Goal: Task Accomplishment & Management: Manage account settings

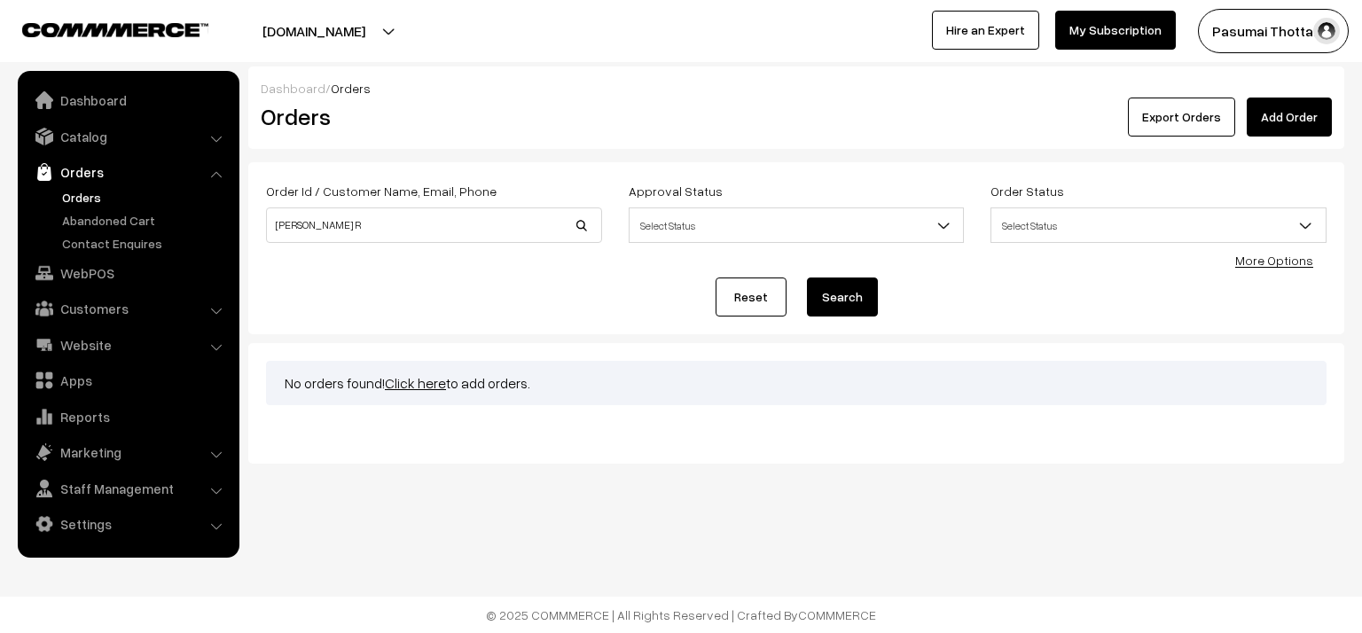
click at [65, 146] on link "Catalog" at bounding box center [127, 137] width 211 height 32
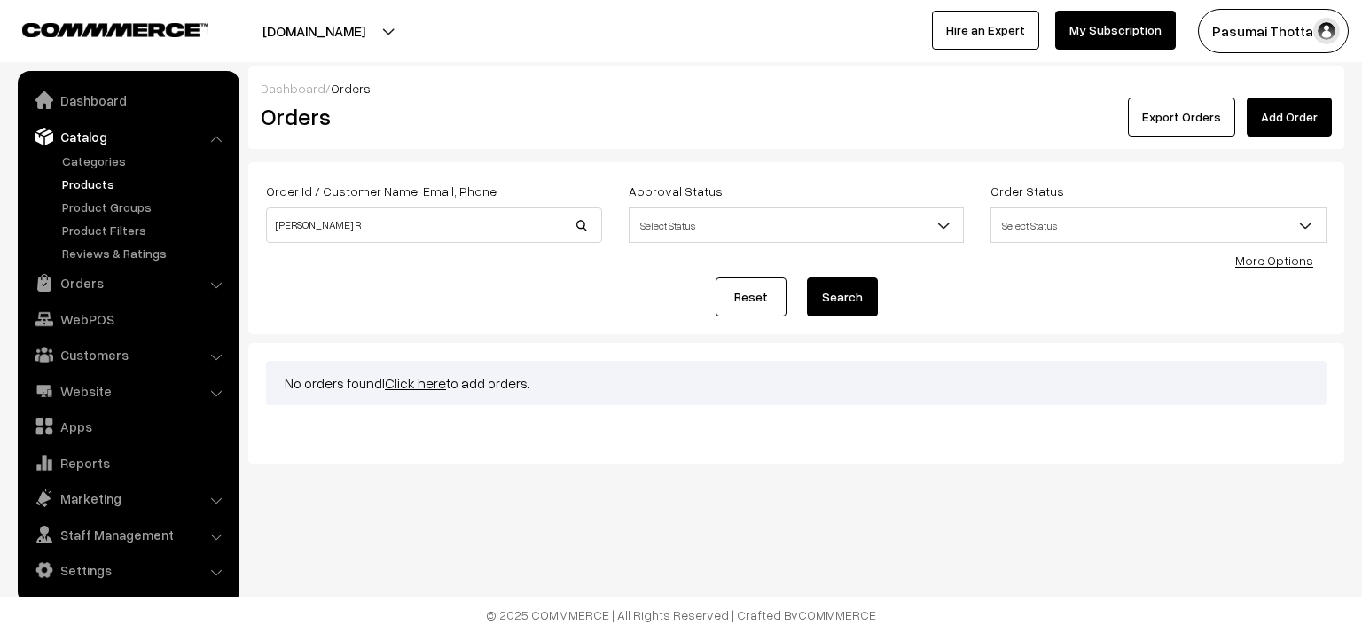
click at [74, 182] on link "Products" at bounding box center [146, 184] width 176 height 19
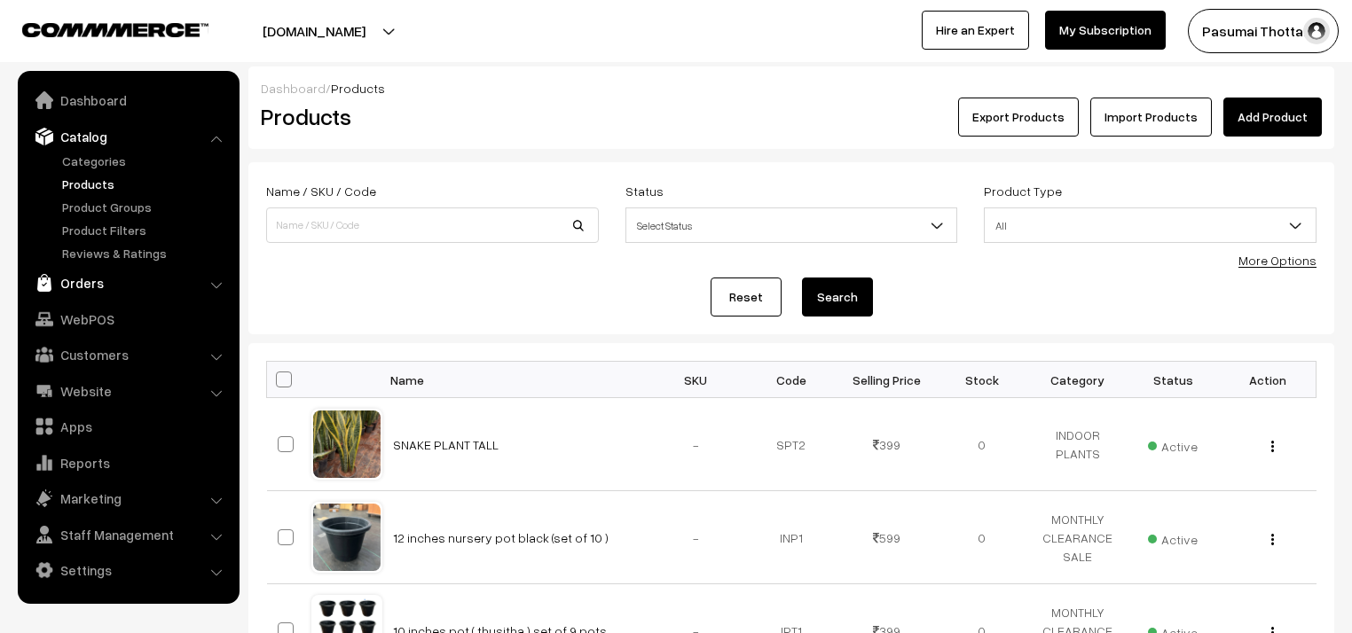
click at [88, 280] on link "Orders" at bounding box center [127, 283] width 211 height 32
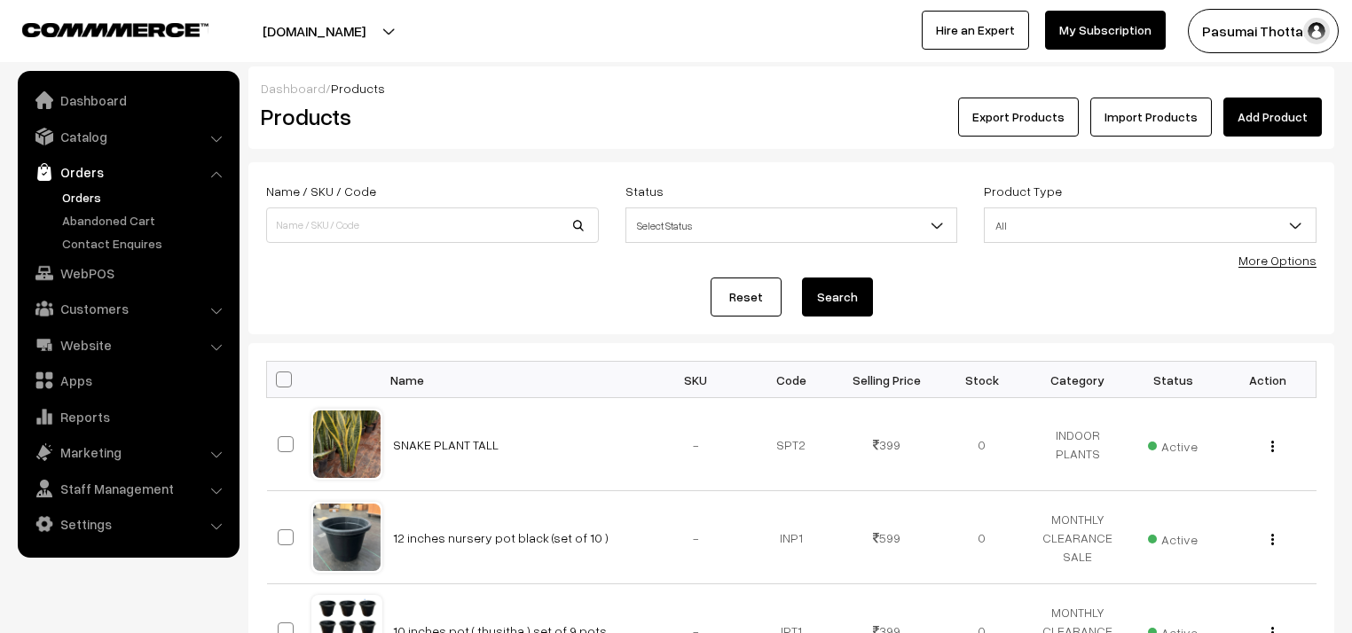
click at [72, 195] on link "Orders" at bounding box center [146, 197] width 176 height 19
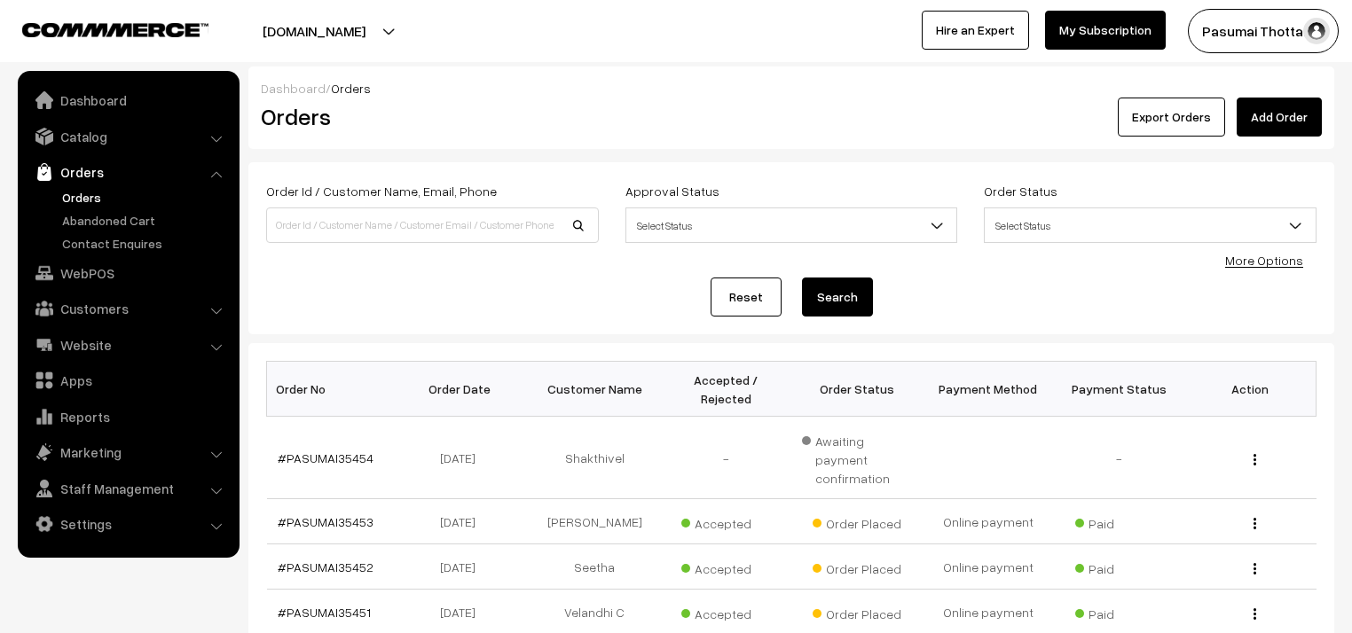
click at [1256, 265] on link "More Options" at bounding box center [1264, 260] width 78 height 15
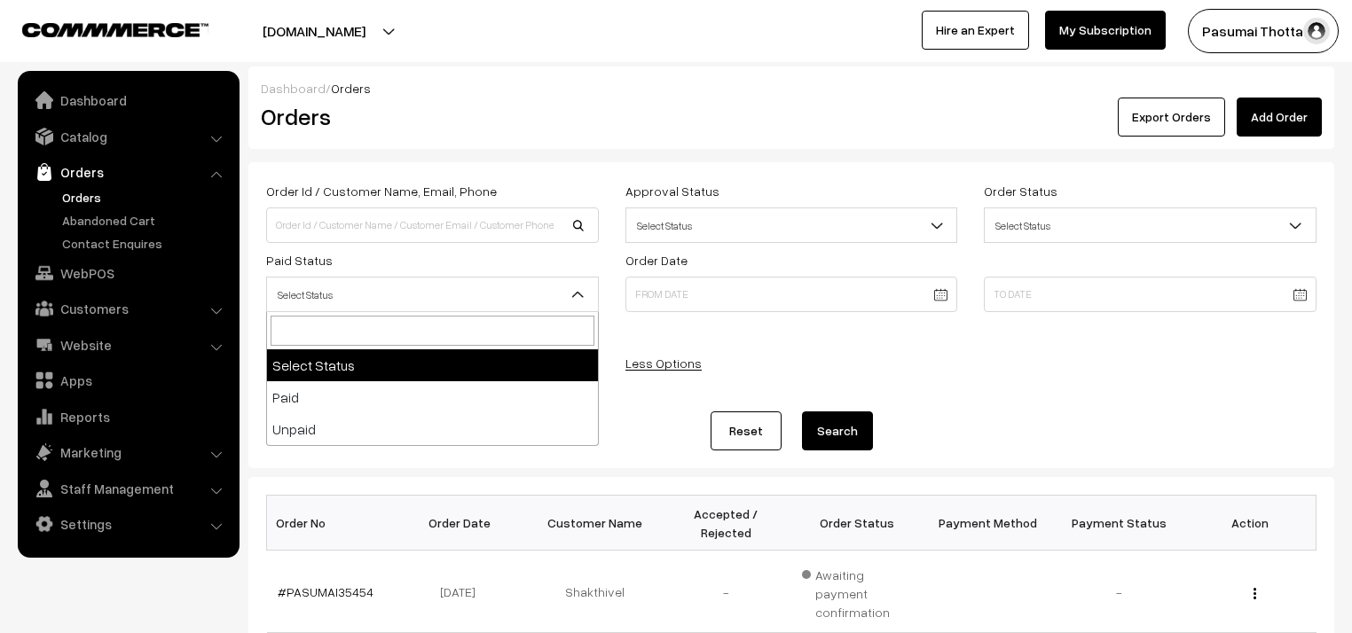
click at [355, 300] on span "Select Status" at bounding box center [432, 294] width 331 height 31
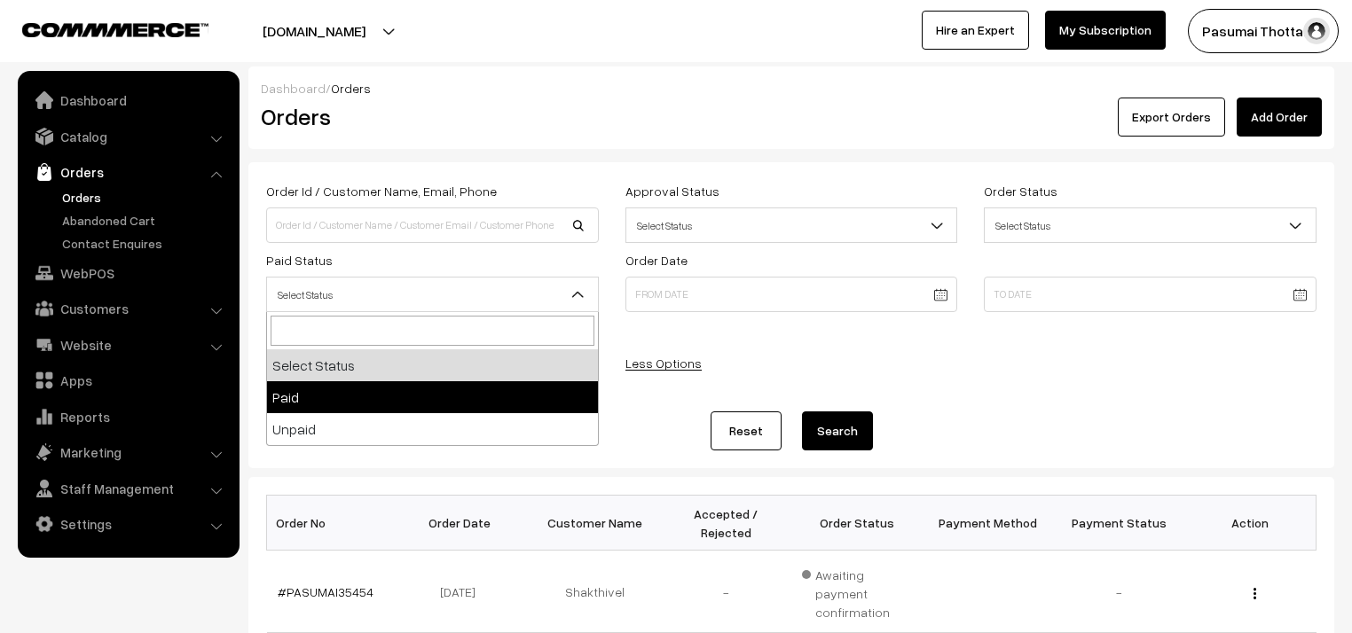
select select "1"
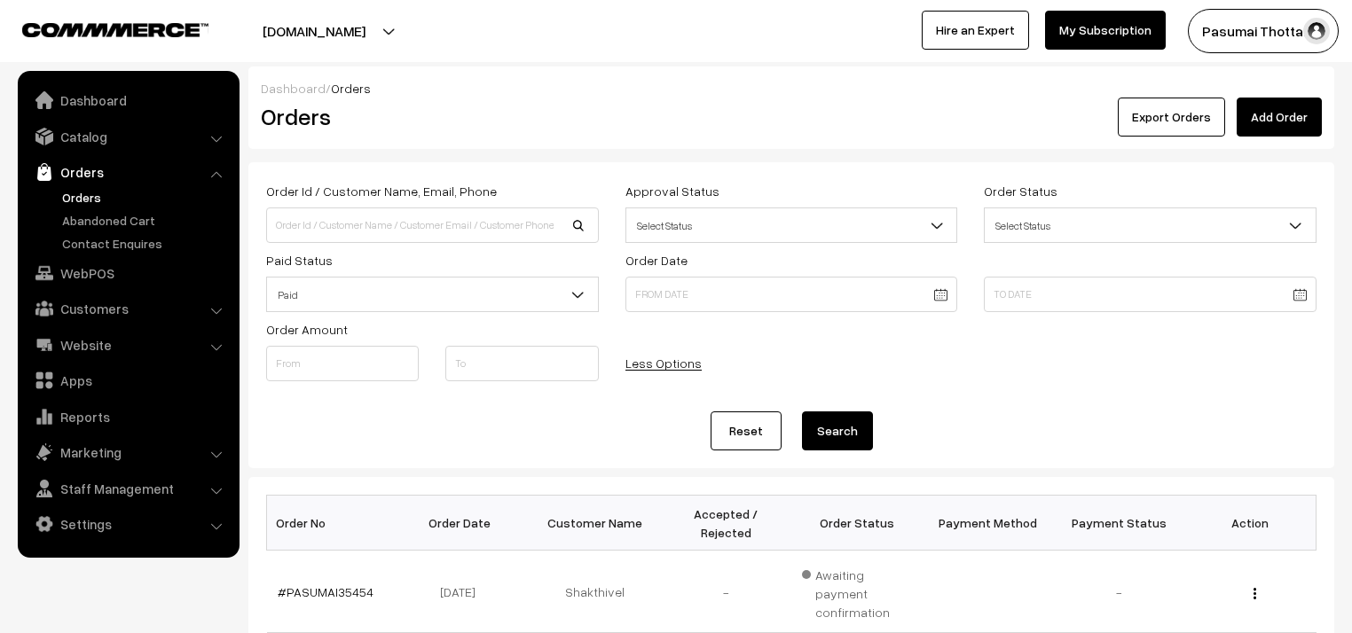
click at [827, 444] on button "Search" at bounding box center [837, 431] width 71 height 39
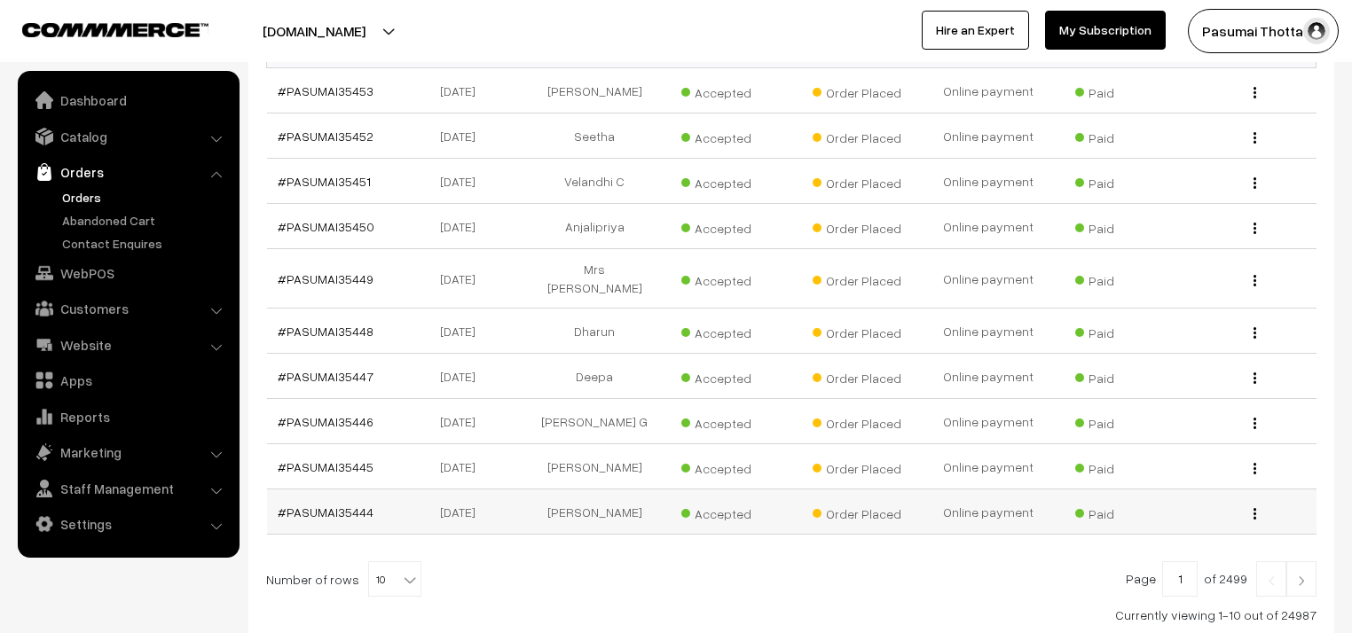
scroll to position [585, 0]
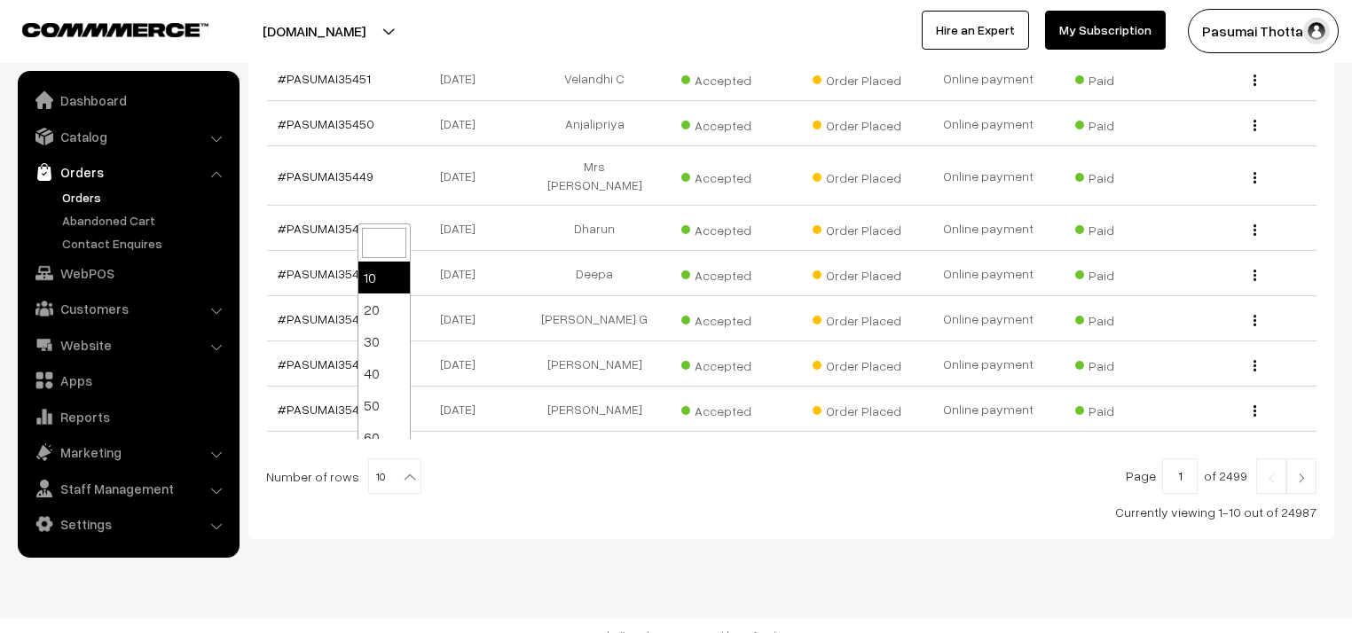
click at [406, 468] on b at bounding box center [410, 477] width 18 height 18
select select "100"
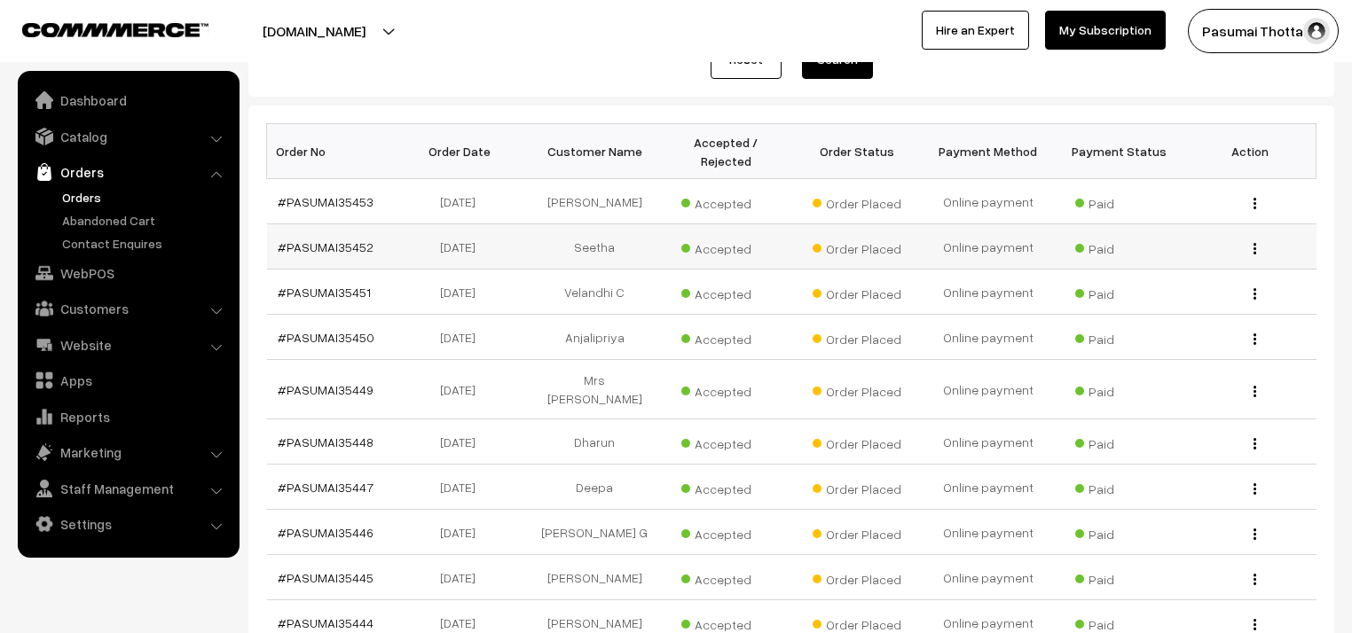
scroll to position [355, 0]
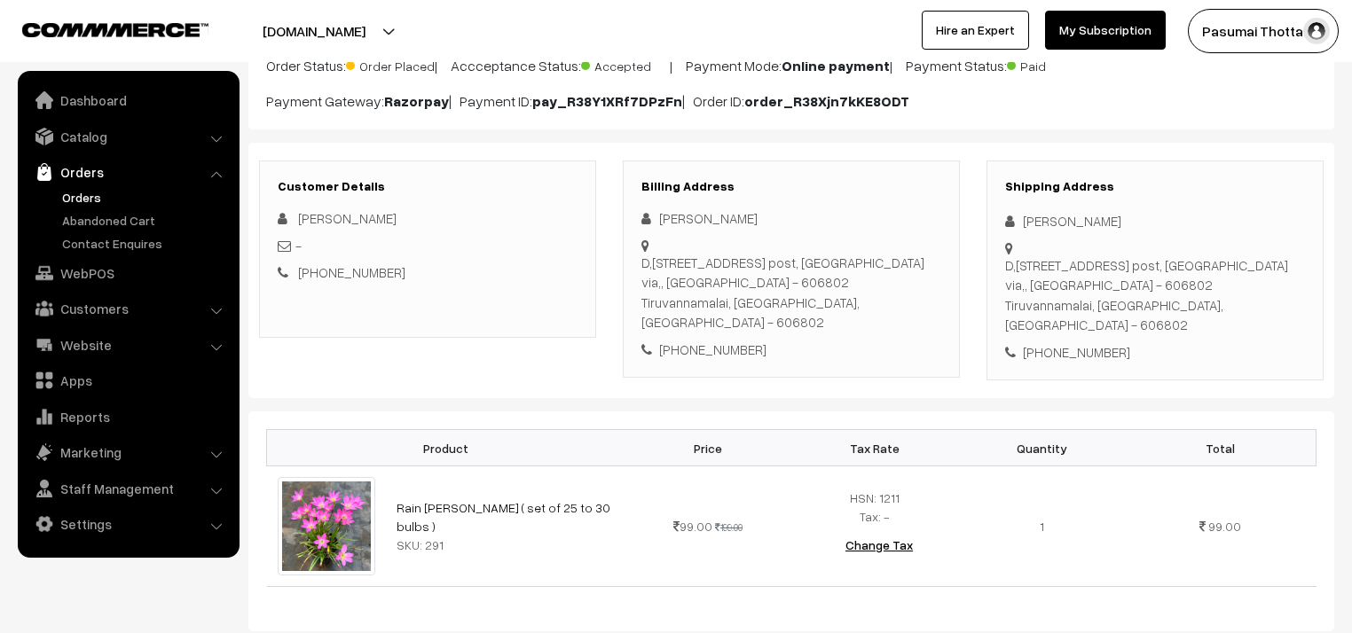
scroll to position [213, 0]
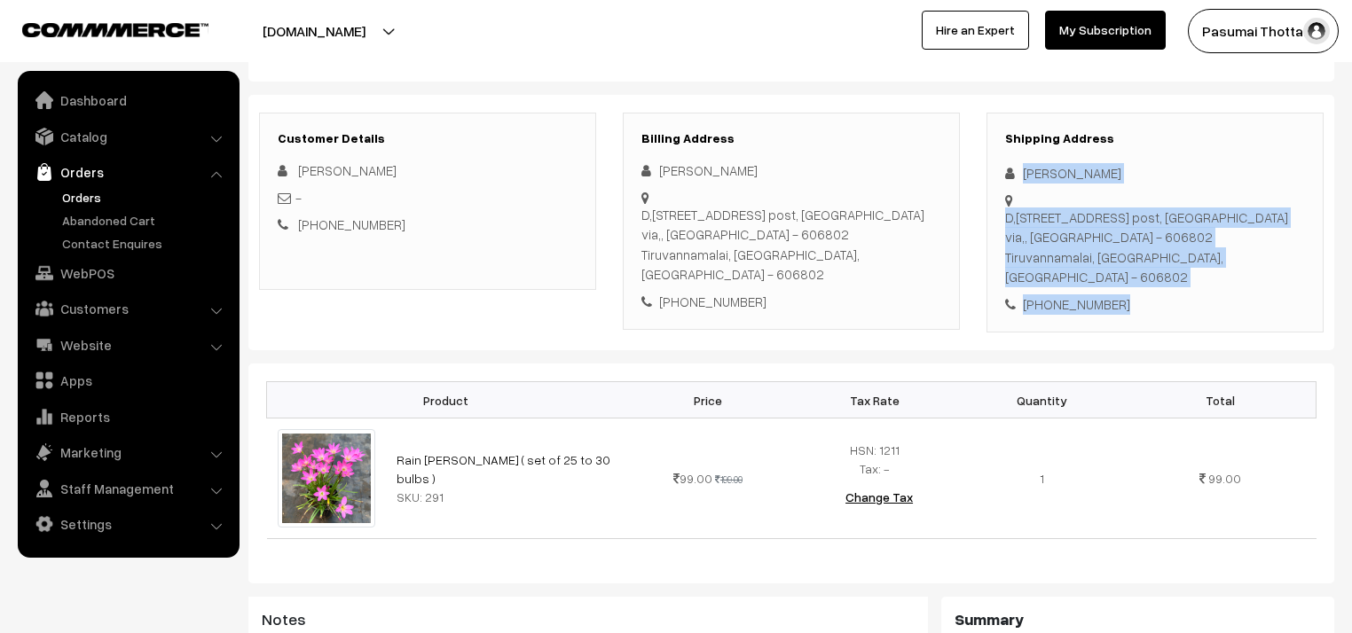
drag, startPoint x: 1021, startPoint y: 174, endPoint x: 1178, endPoint y: 323, distance: 216.4
click at [1178, 323] on div "Shipping Address Kumaresan Ramadas D,no: 135, North Street, M.N.Palayam village…" at bounding box center [1154, 223] width 337 height 221
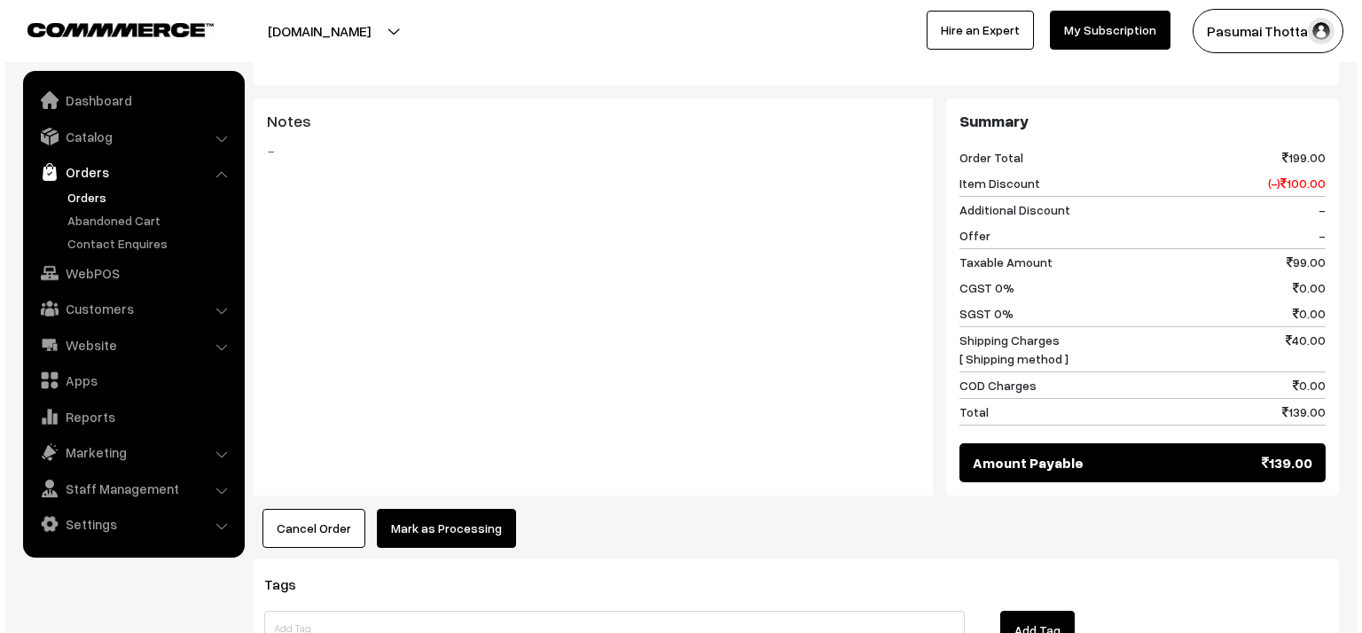
scroll to position [780, 0]
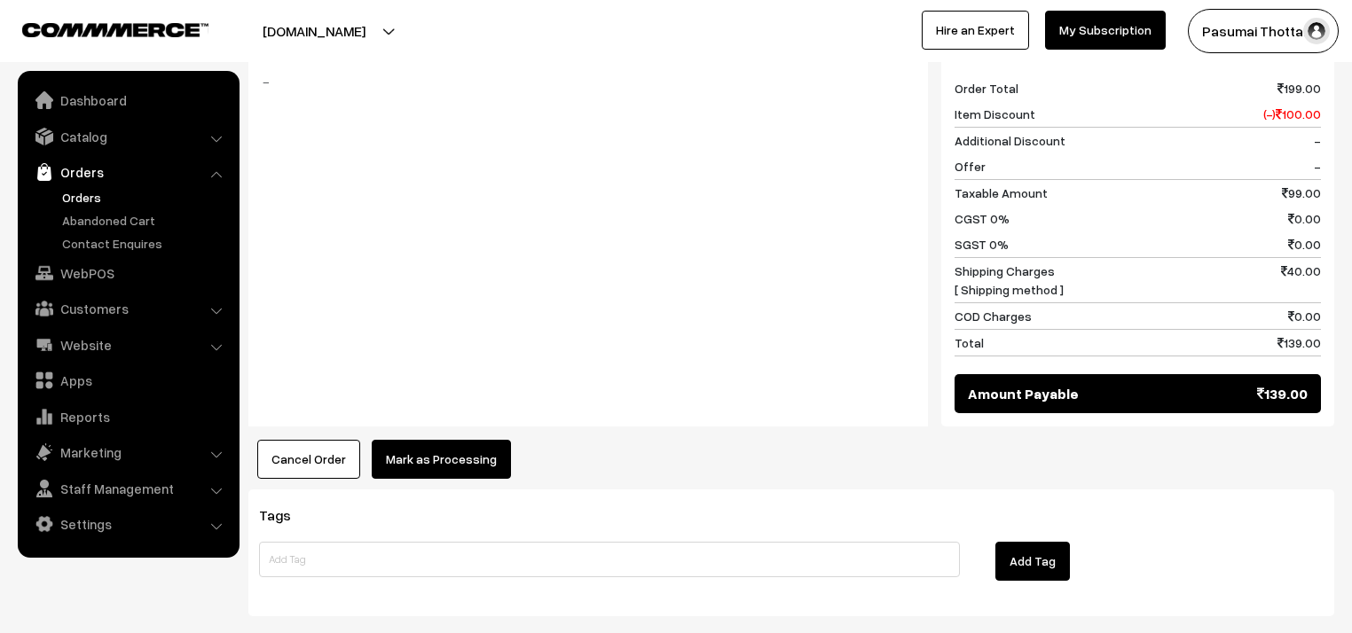
click at [481, 459] on button "Mark as Processing" at bounding box center [441, 459] width 139 height 39
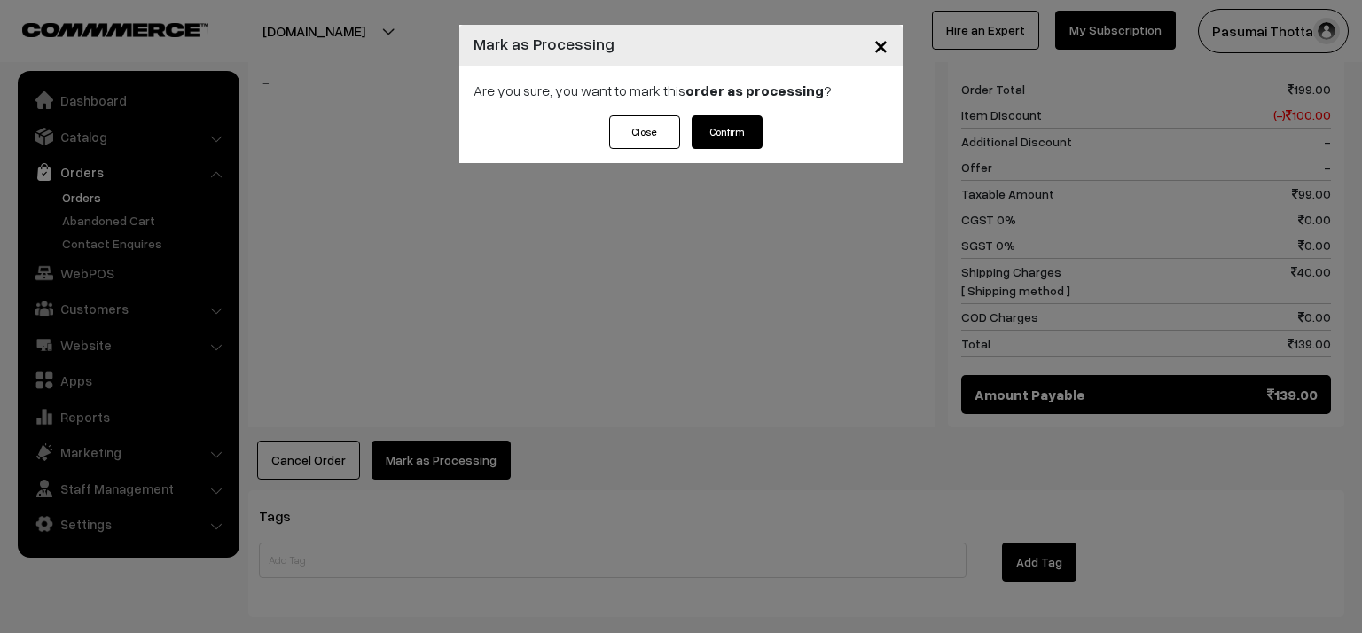
click at [727, 140] on button "Confirm" at bounding box center [727, 132] width 71 height 34
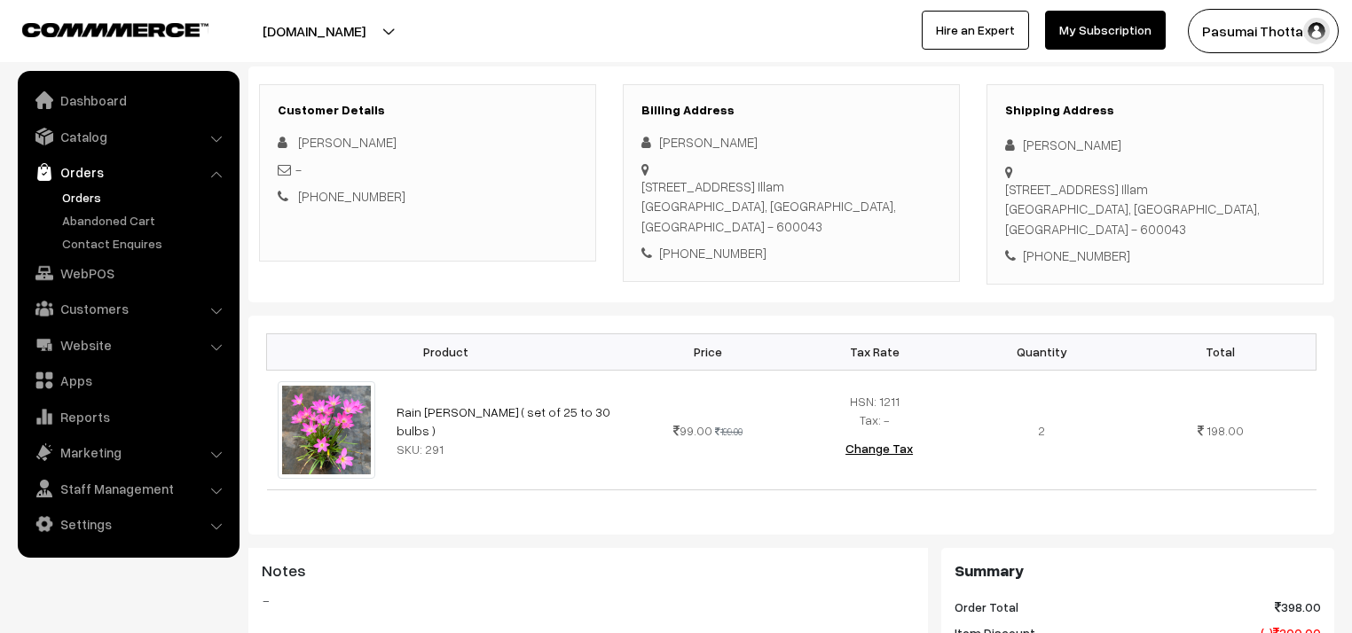
scroll to position [284, 0]
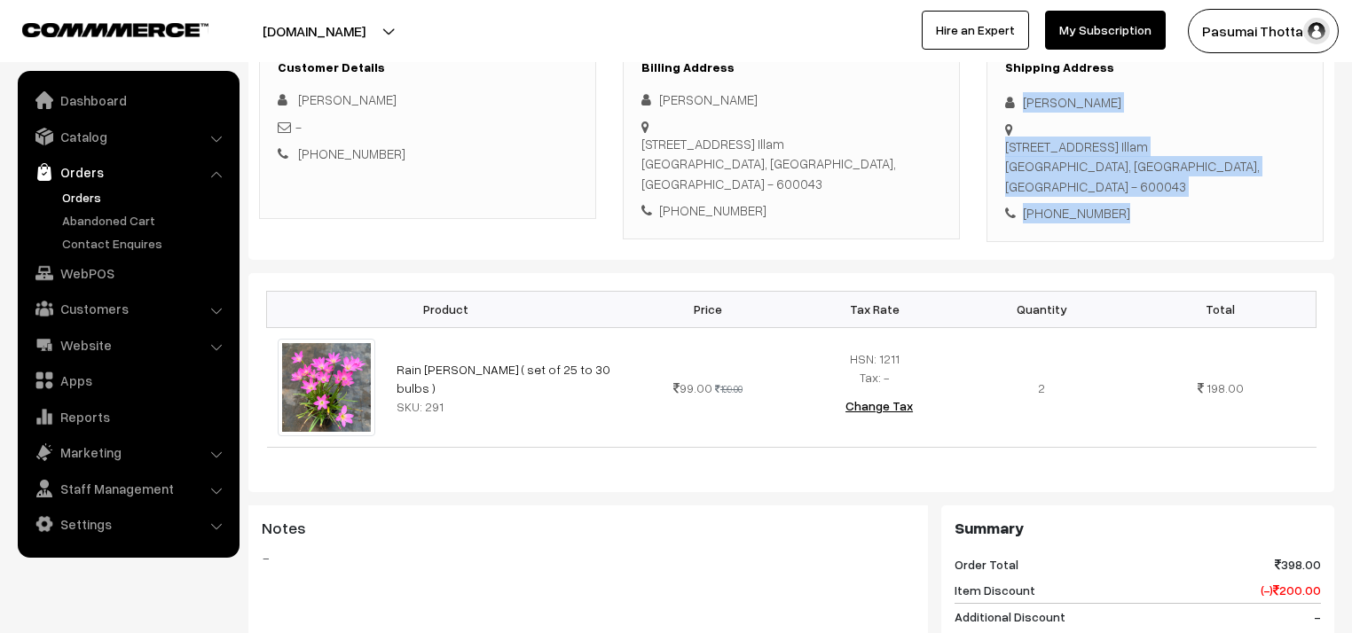
drag, startPoint x: 1019, startPoint y: 101, endPoint x: 1172, endPoint y: 209, distance: 187.0
click at [1172, 209] on div "Shipping Address [PERSON_NAME] [STREET_ADDRESS] [PHONE_NUMBER]" at bounding box center [1154, 142] width 337 height 200
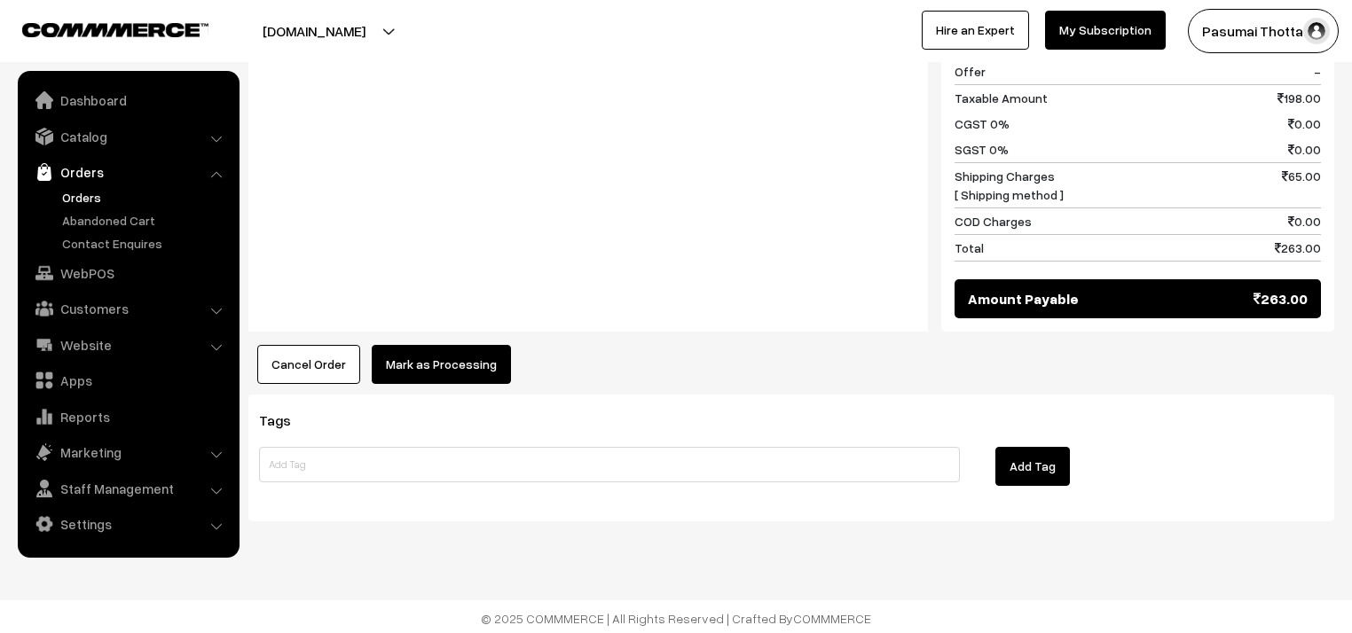
click at [441, 354] on button "Mark as Processing" at bounding box center [441, 364] width 139 height 39
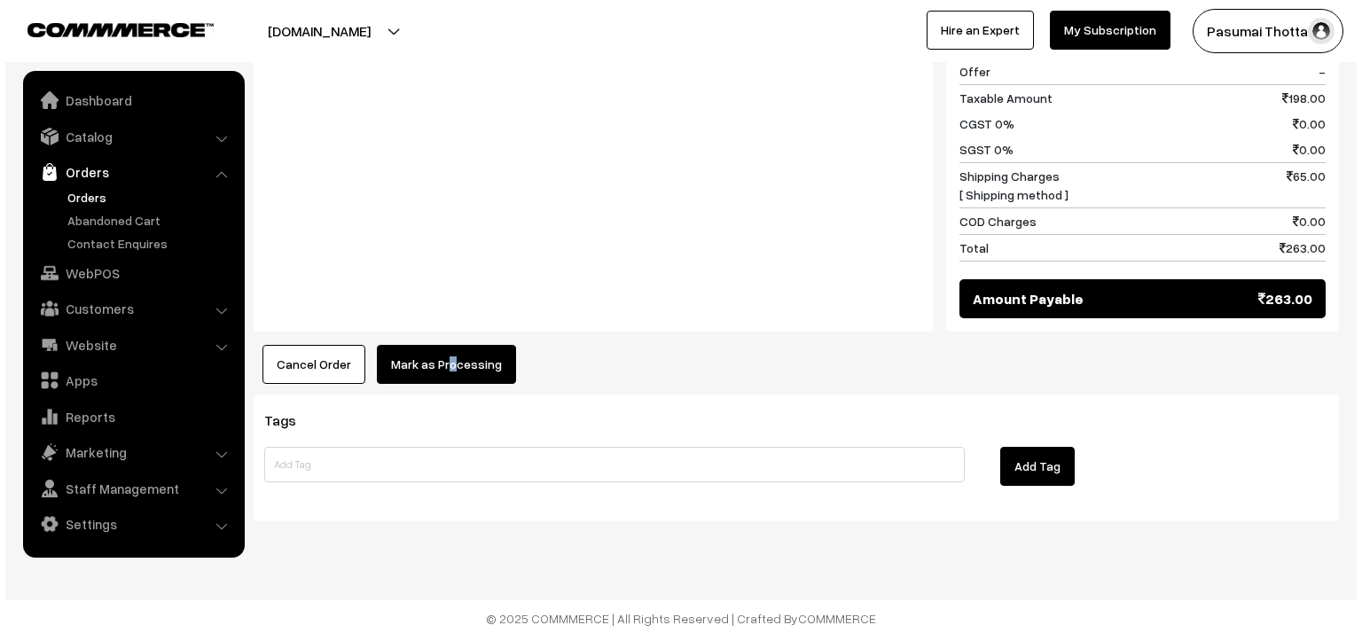
scroll to position [857, 0]
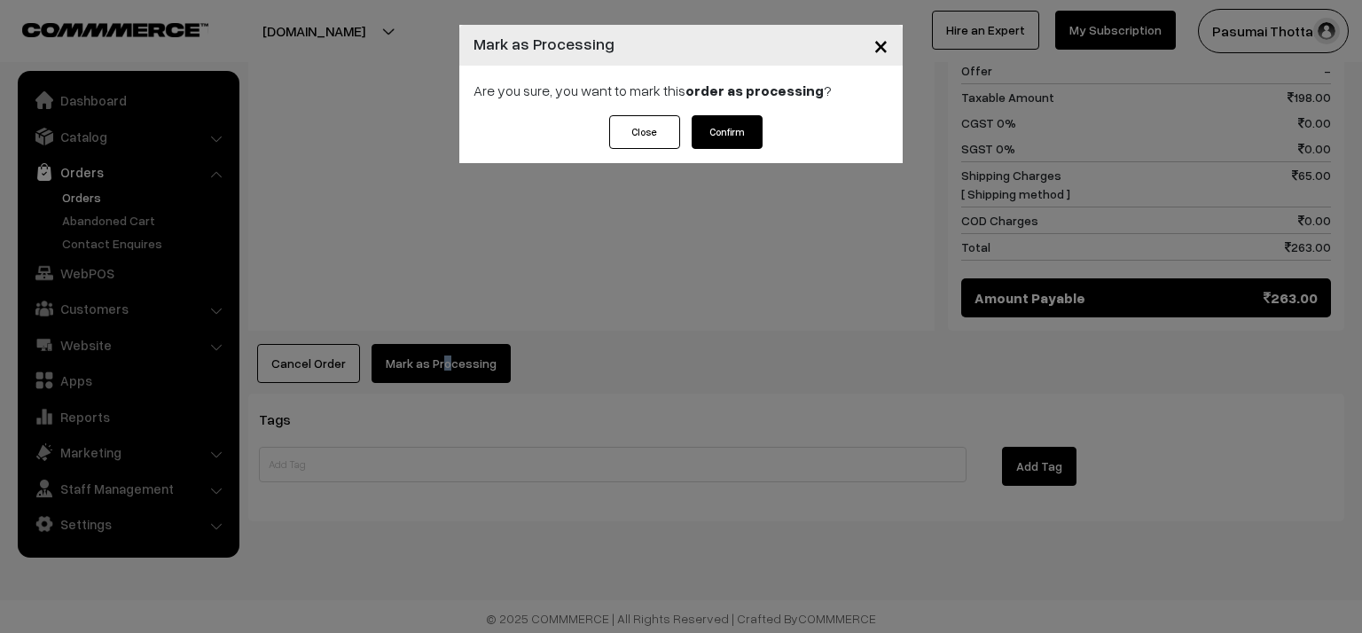
click at [706, 129] on button "Confirm" at bounding box center [727, 132] width 71 height 34
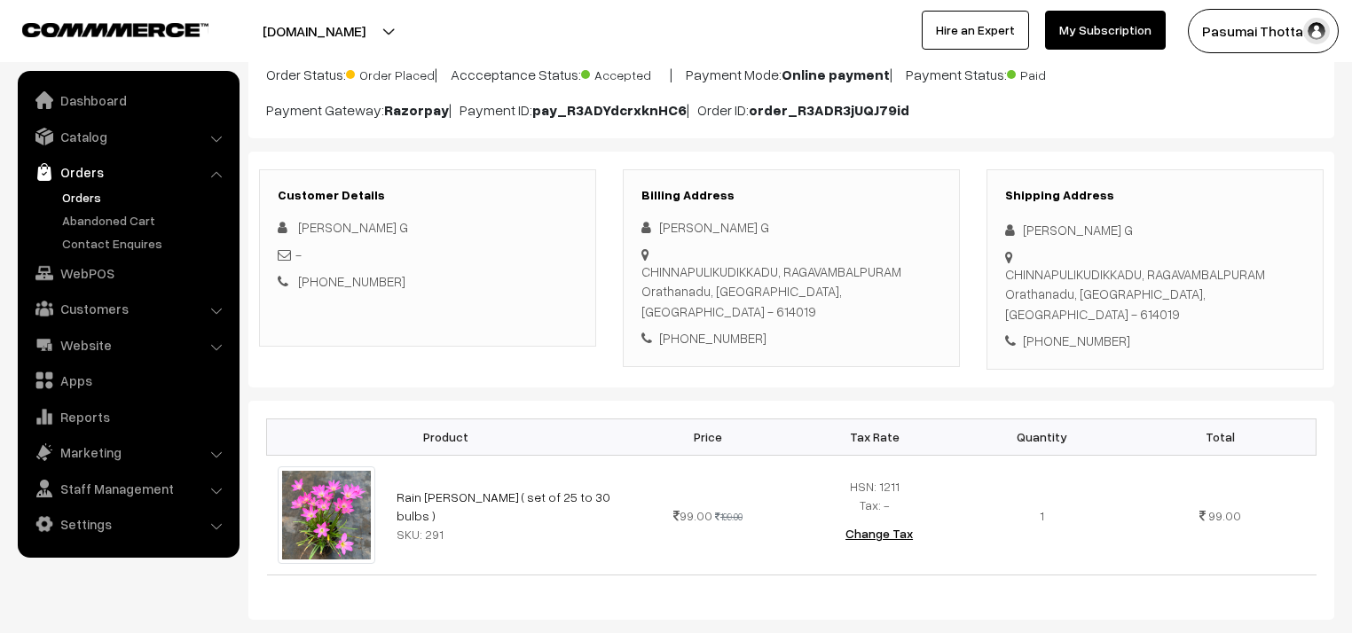
scroll to position [71, 0]
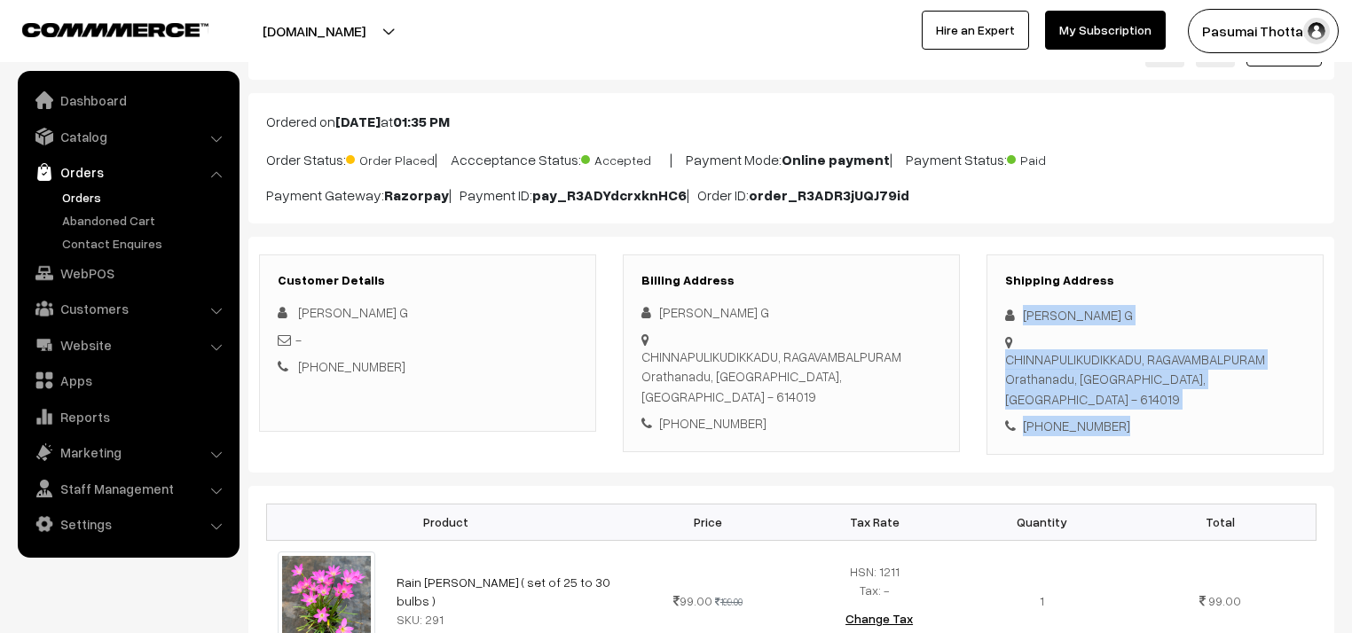
drag, startPoint x: 1024, startPoint y: 320, endPoint x: 1125, endPoint y: 399, distance: 128.3
click at [1125, 399] on div "Shipping Address BALAMURUGAN G CHINNAPULIKUDIKKADU, RAGAVAMBALPURAM Orathanadu,…" at bounding box center [1154, 355] width 337 height 200
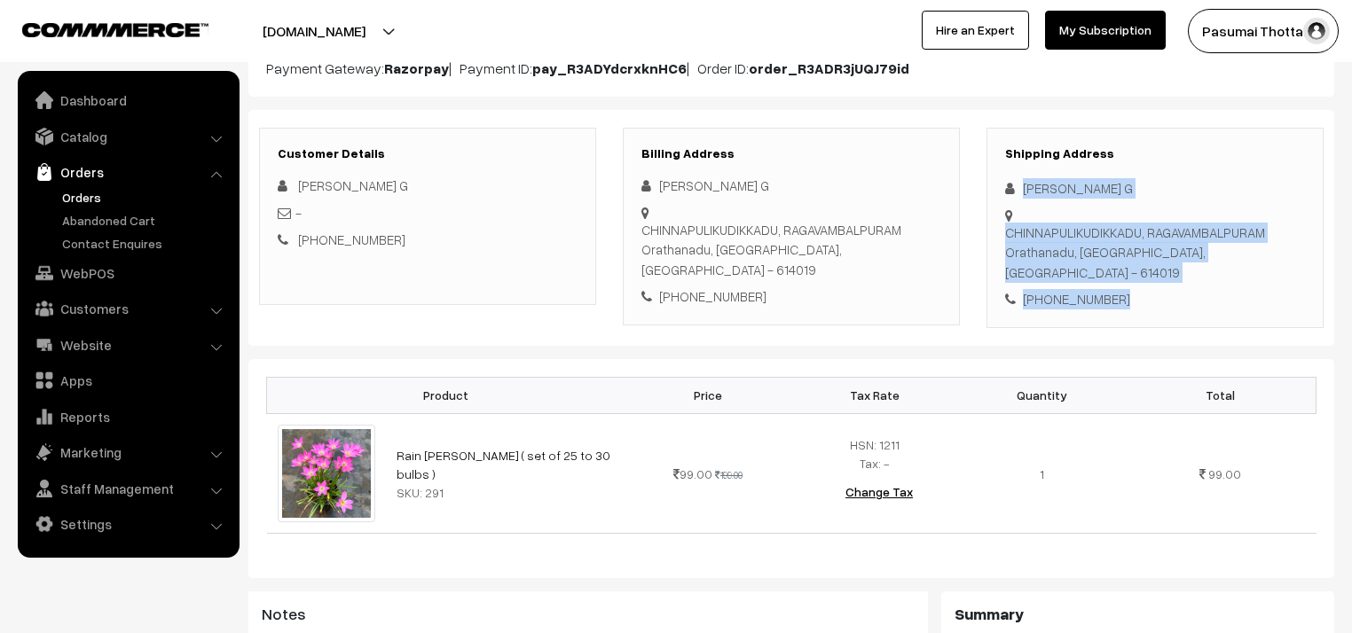
scroll to position [213, 0]
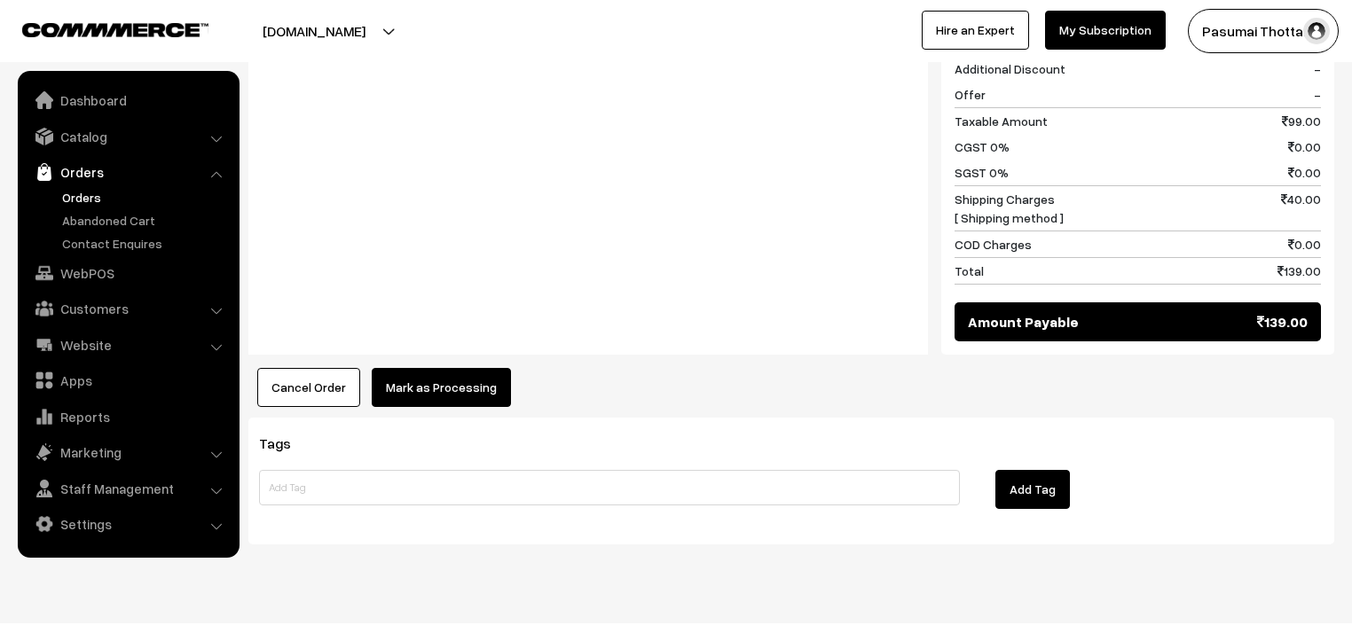
drag, startPoint x: 476, startPoint y: 322, endPoint x: 466, endPoint y: 358, distance: 37.6
click at [475, 324] on div "Notes -" at bounding box center [587, 155] width 679 height 397
click at [471, 368] on button "Mark as Processing" at bounding box center [441, 387] width 139 height 39
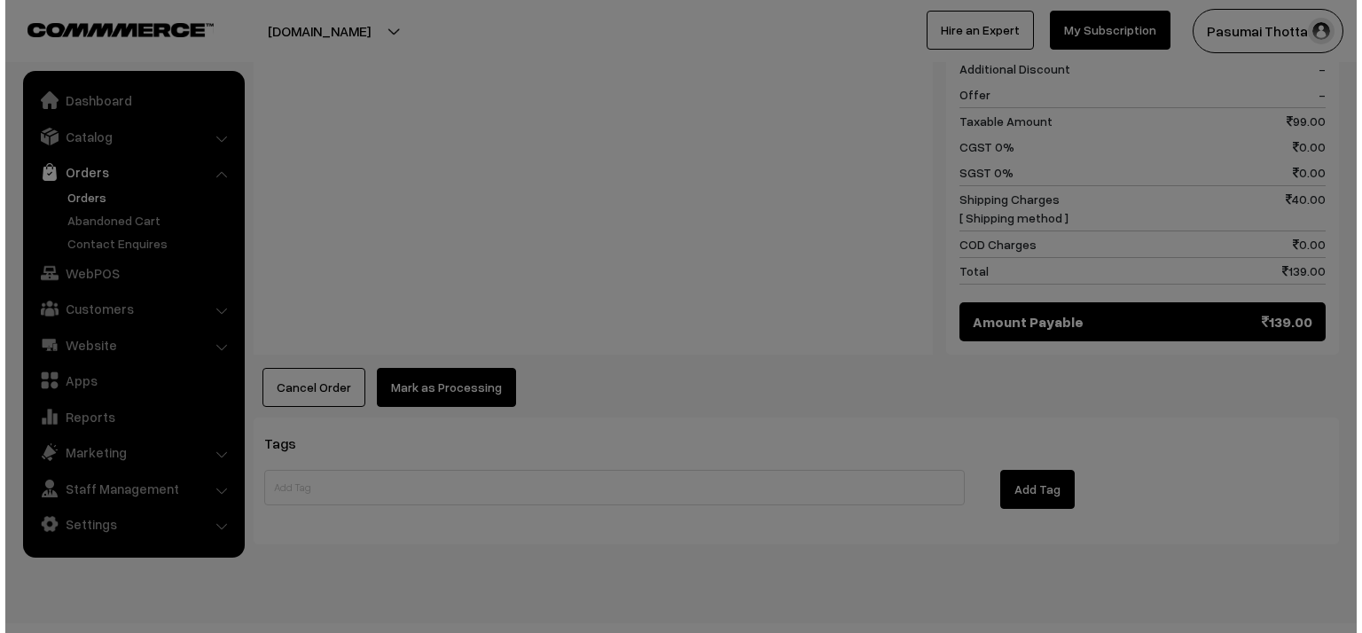
scroll to position [833, 0]
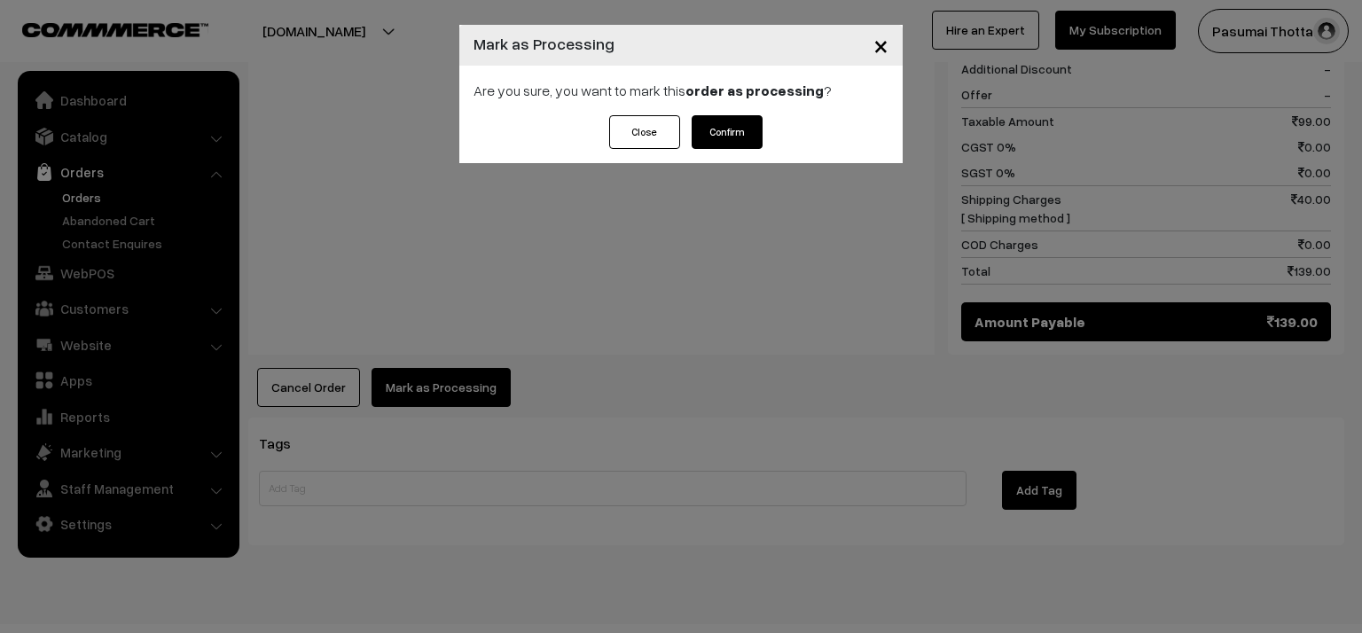
click at [740, 129] on button "Confirm" at bounding box center [727, 132] width 71 height 34
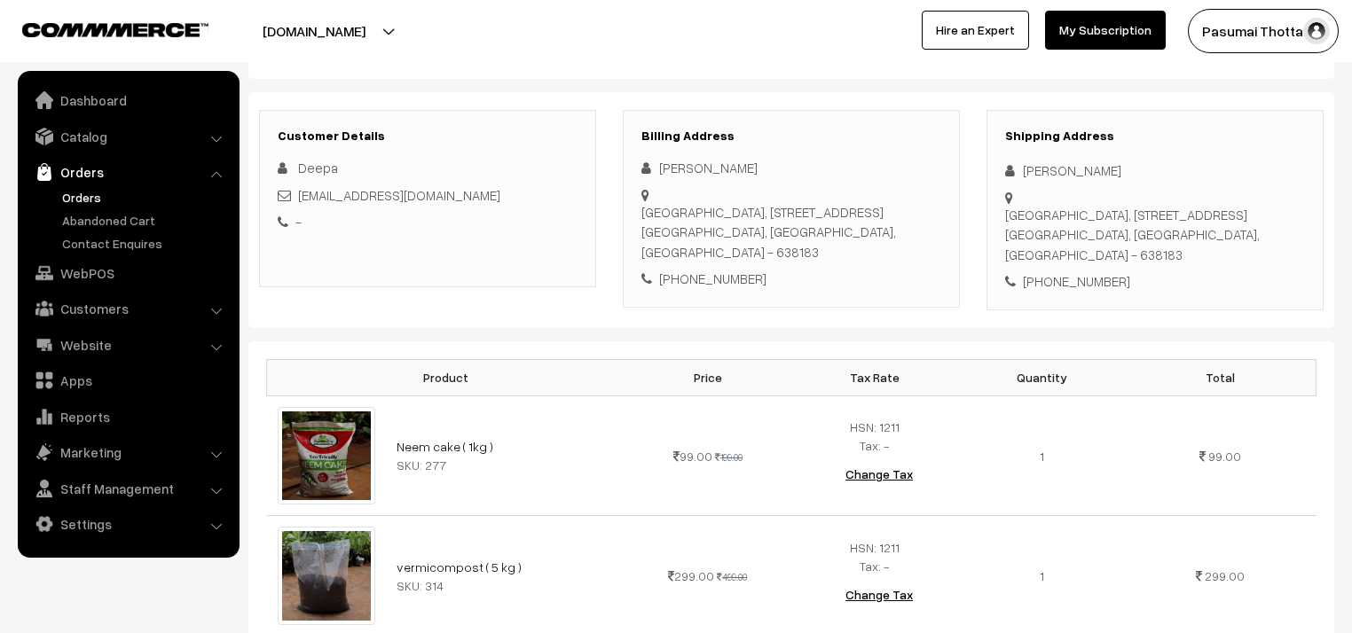
scroll to position [213, 0]
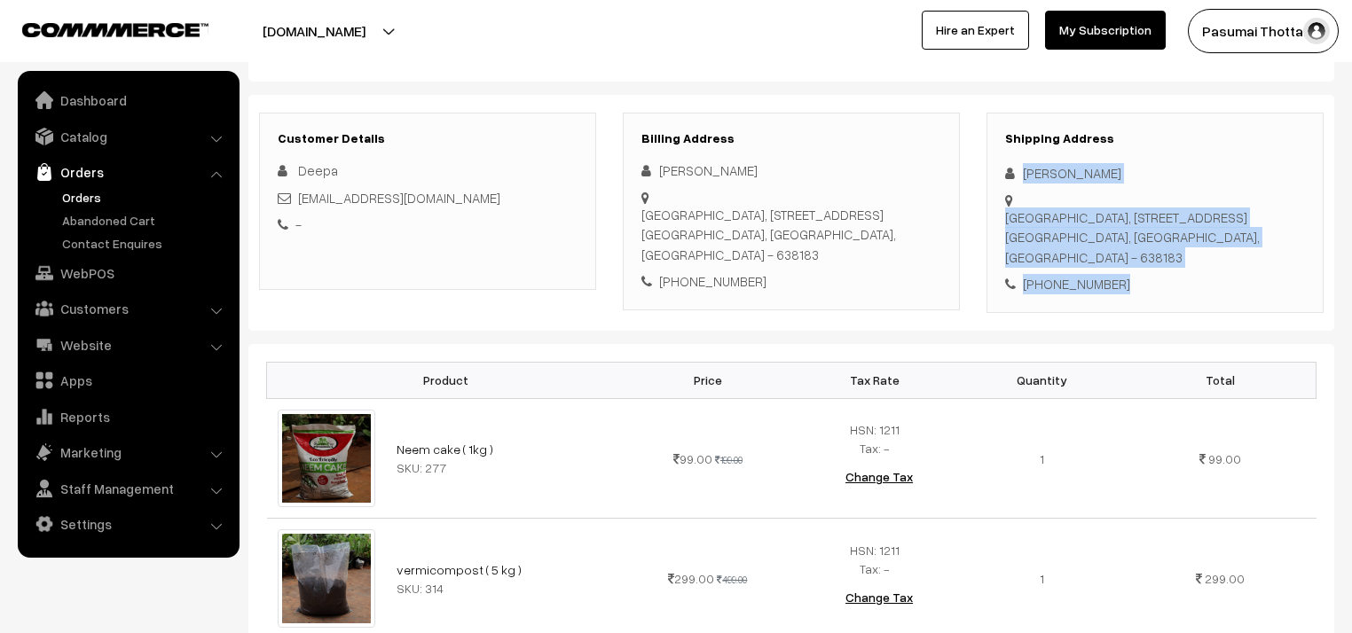
drag, startPoint x: 1018, startPoint y: 173, endPoint x: 1163, endPoint y: 248, distance: 163.0
click at [1163, 248] on div "Shipping Address Deepa Karthik Gandhi Nagar, 10/116 Vattamalai, Salem Main Road…" at bounding box center [1154, 213] width 337 height 200
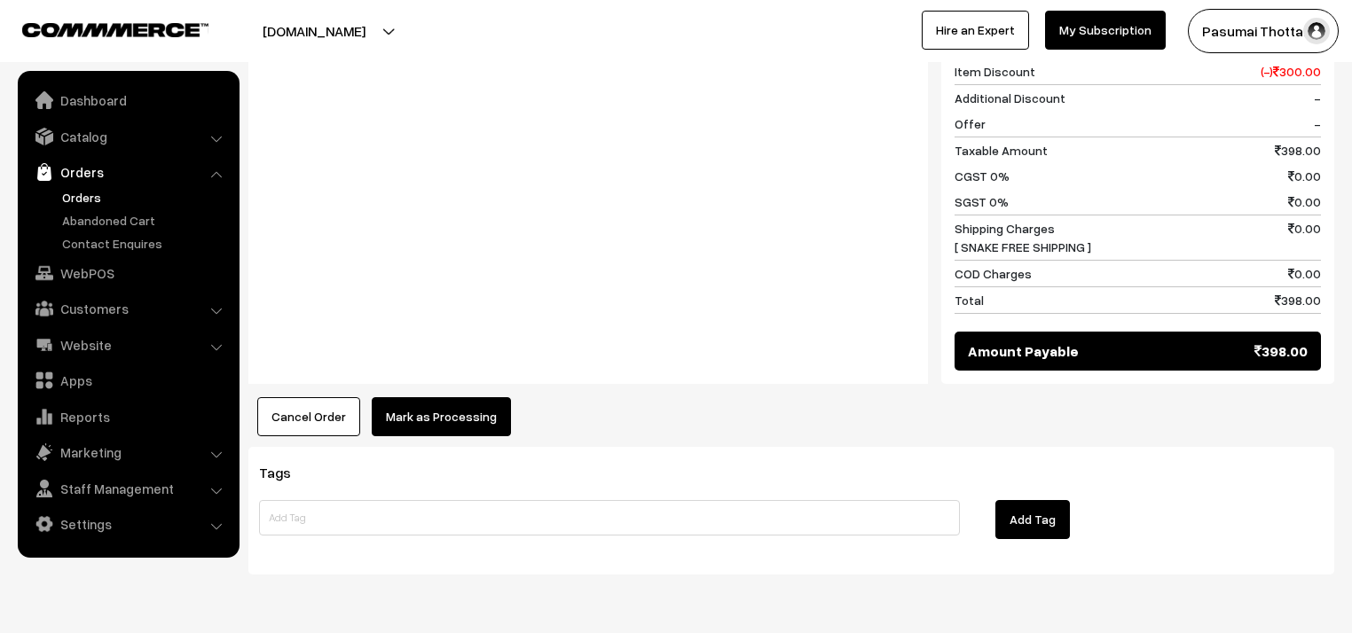
click at [487, 397] on button "Mark as Processing" at bounding box center [441, 416] width 139 height 39
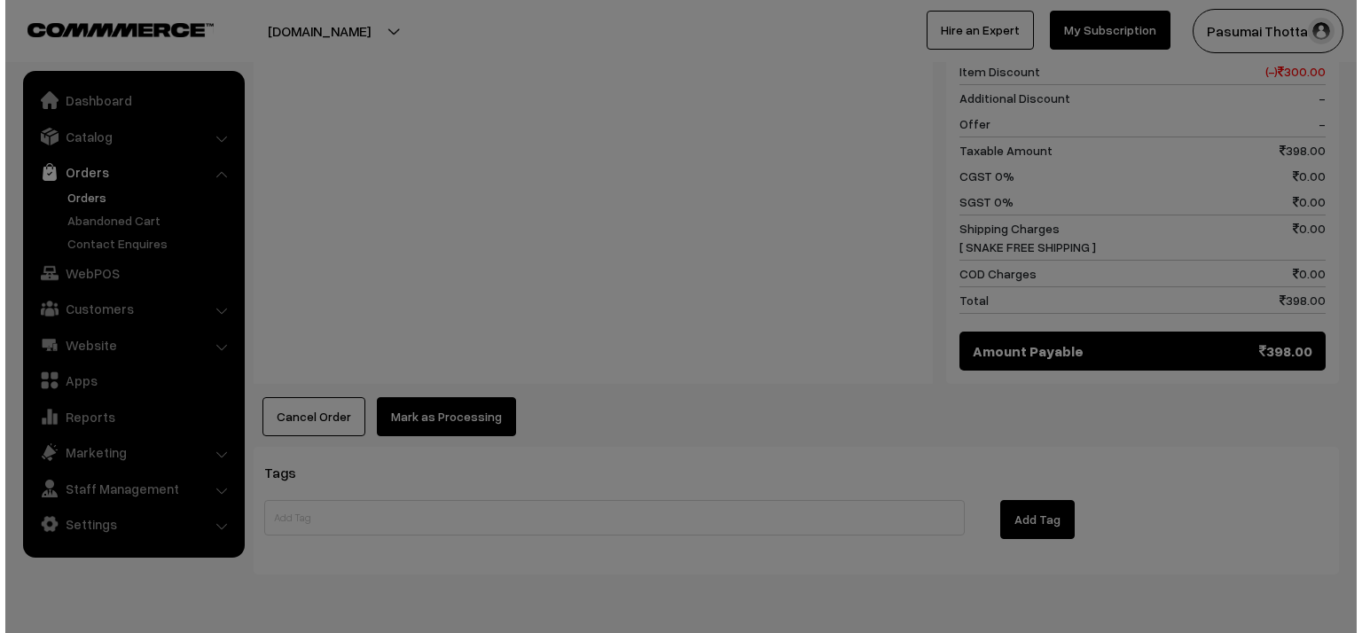
scroll to position [924, 0]
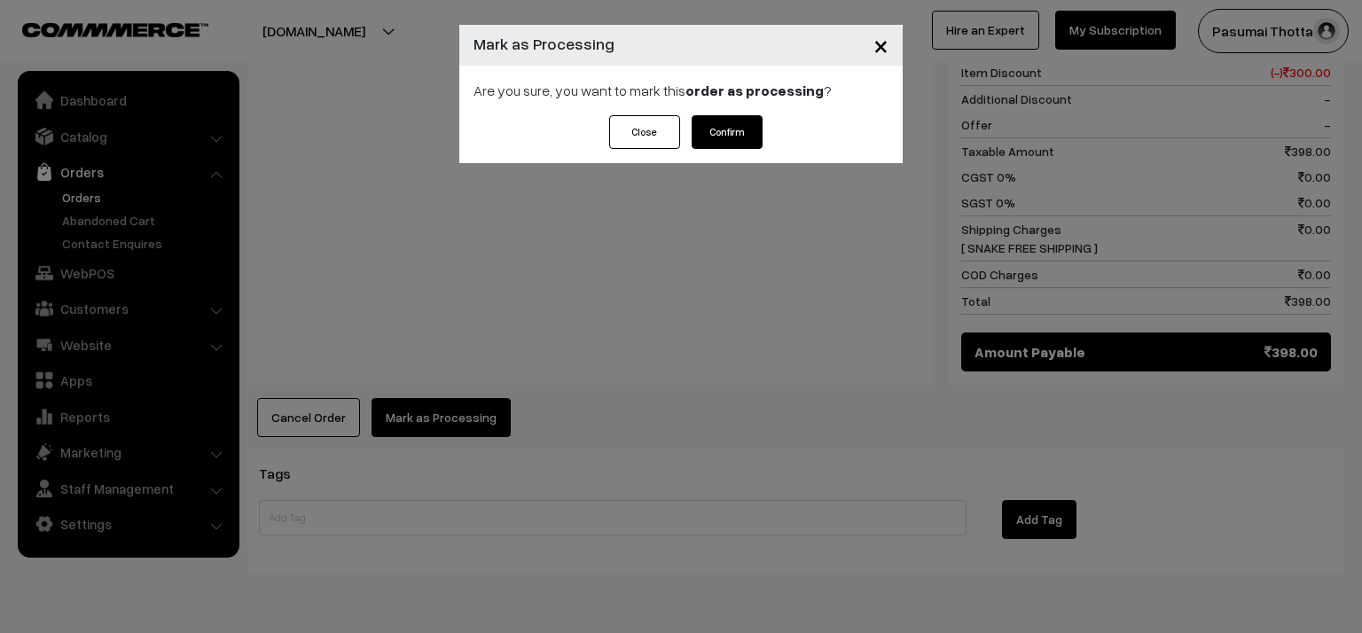
click at [731, 131] on button "Confirm" at bounding box center [727, 132] width 71 height 34
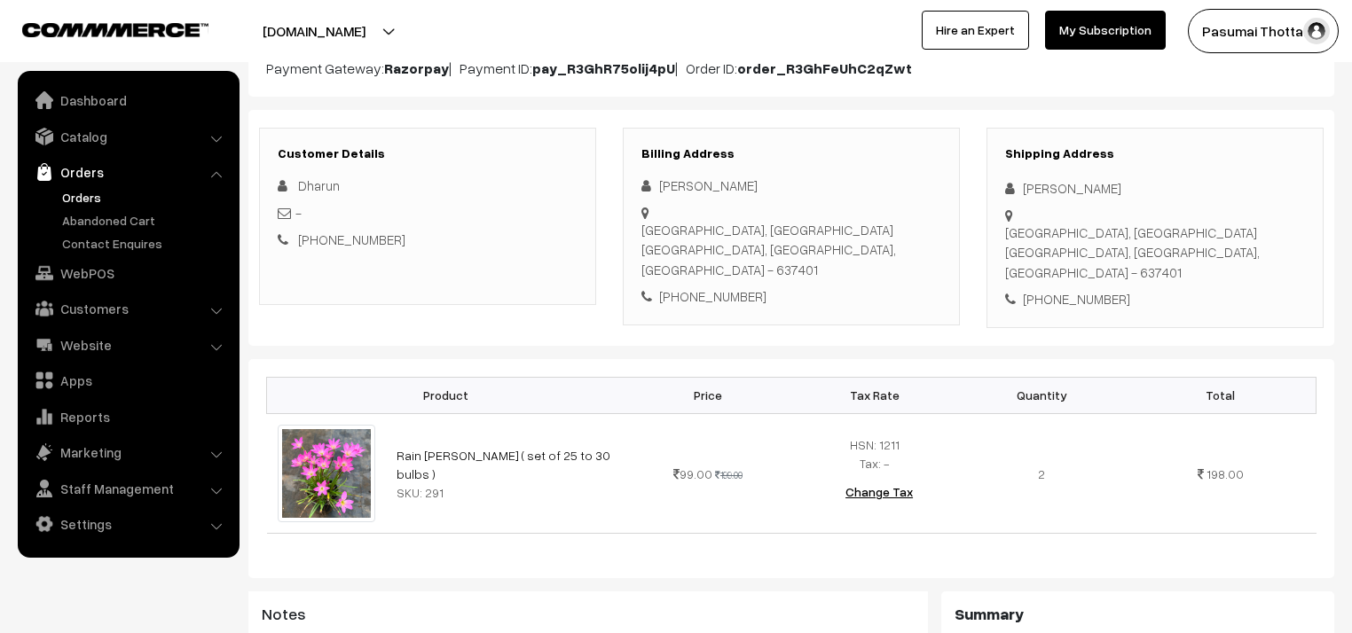
scroll to position [213, 0]
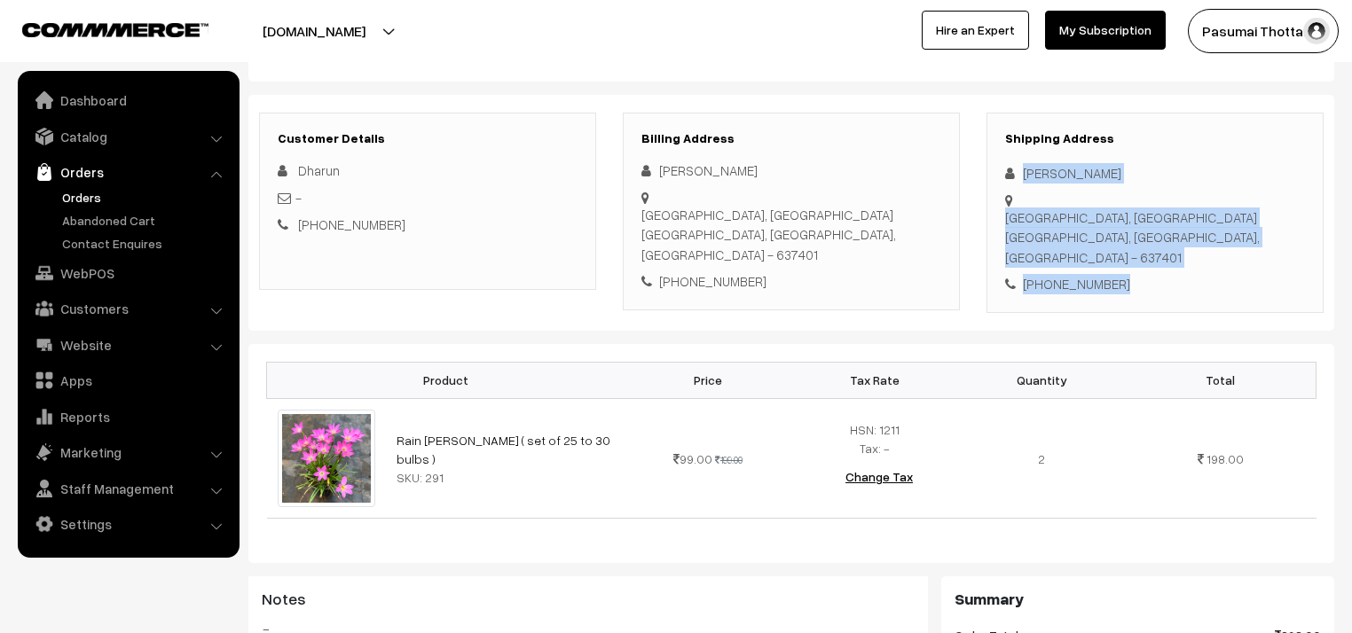
drag, startPoint x: 1025, startPoint y: 169, endPoint x: 1133, endPoint y: 248, distance: 133.9
click at [1133, 248] on div "Shipping Address [PERSON_NAME] [GEOGRAPHIC_DATA], [GEOGRAPHIC_DATA], [GEOGRAPHI…" at bounding box center [1154, 213] width 337 height 200
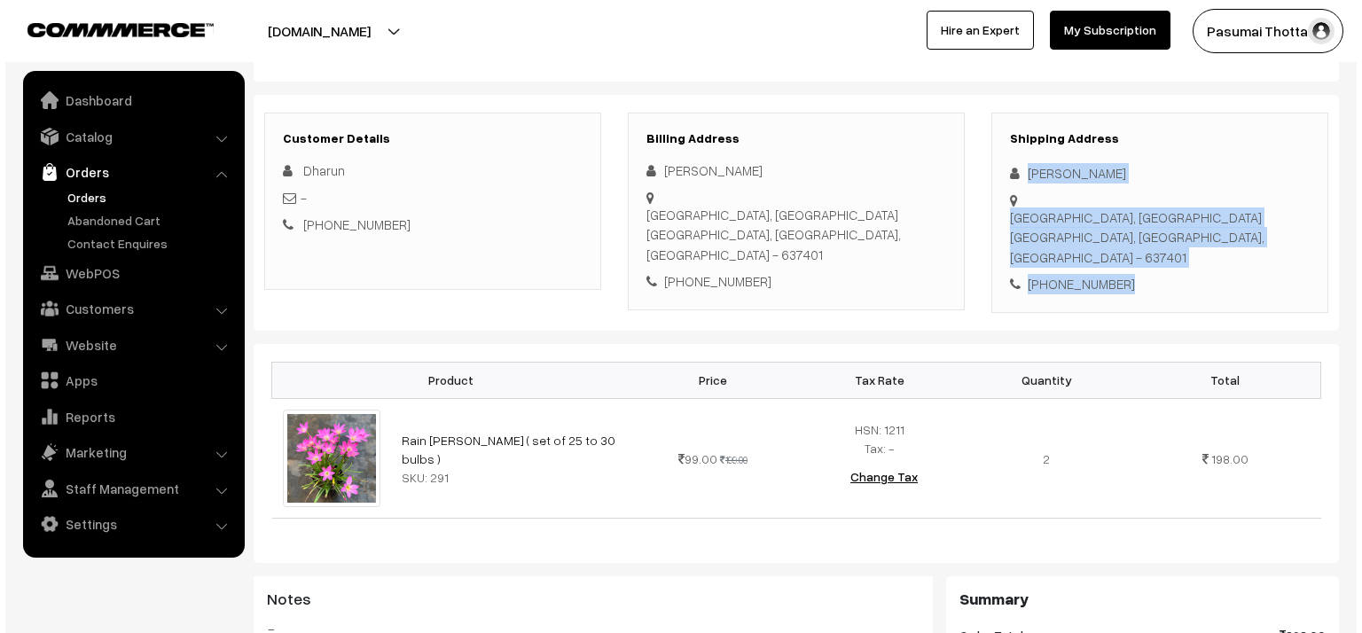
scroll to position [709, 0]
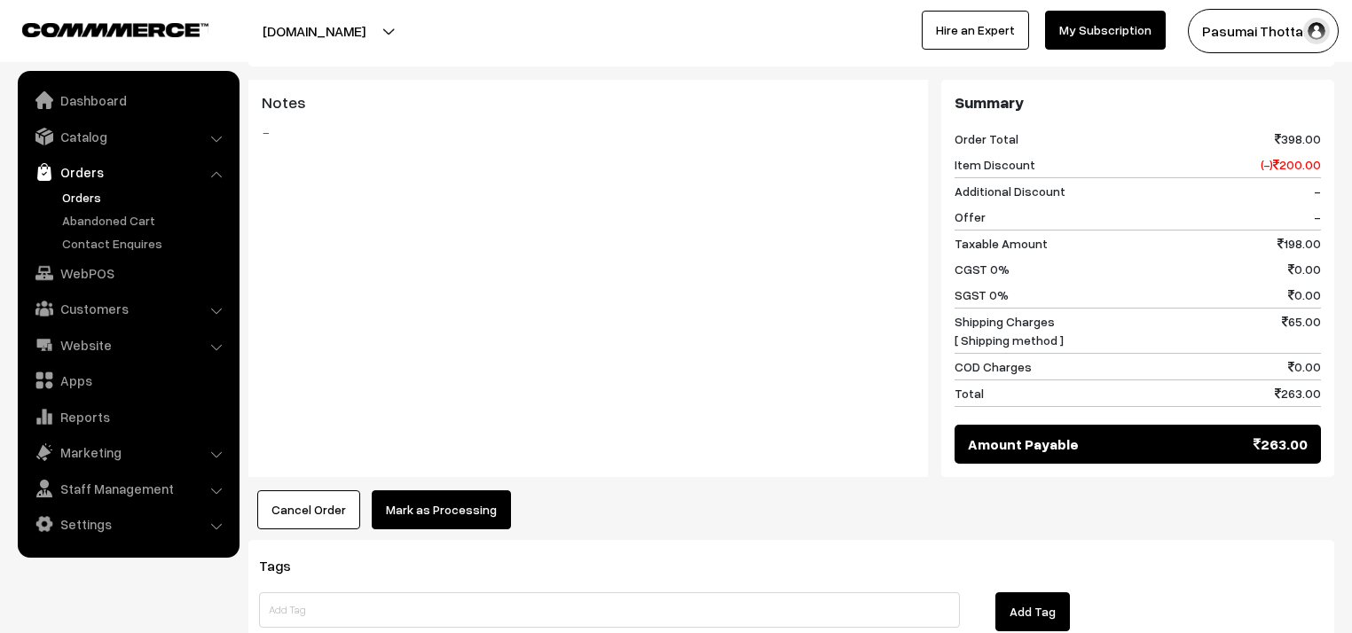
click at [472, 491] on button "Mark as Processing" at bounding box center [441, 509] width 139 height 39
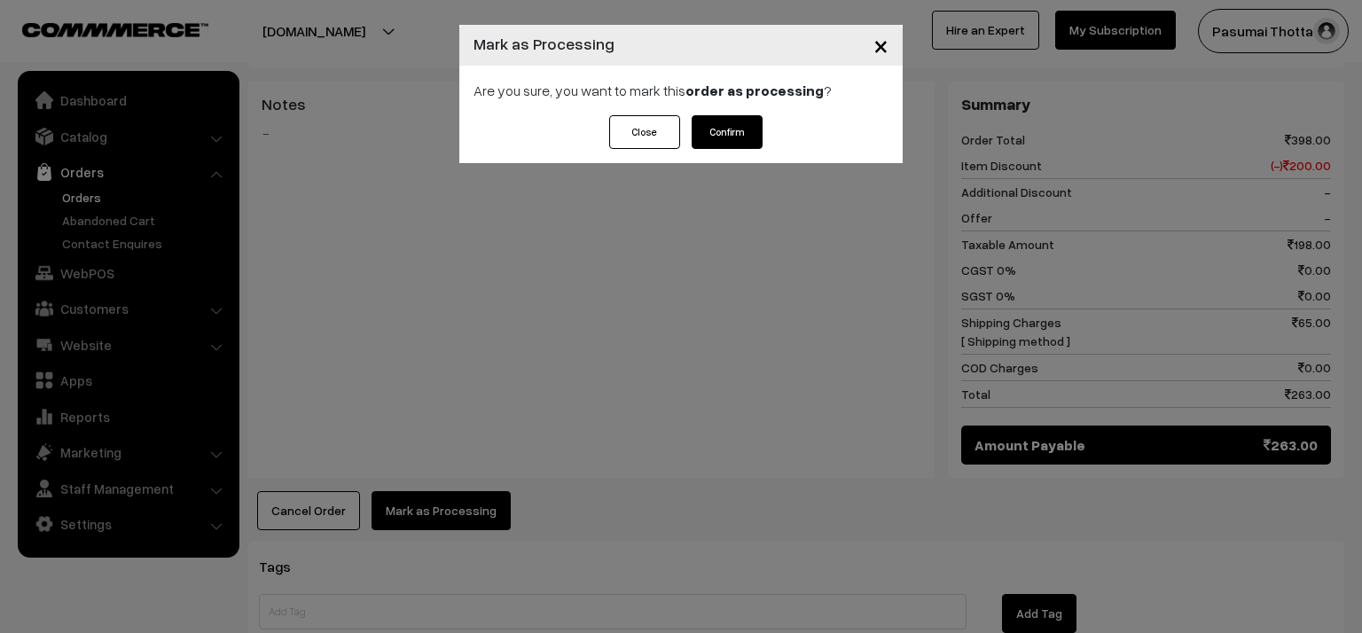
click at [727, 131] on button "Confirm" at bounding box center [727, 132] width 71 height 34
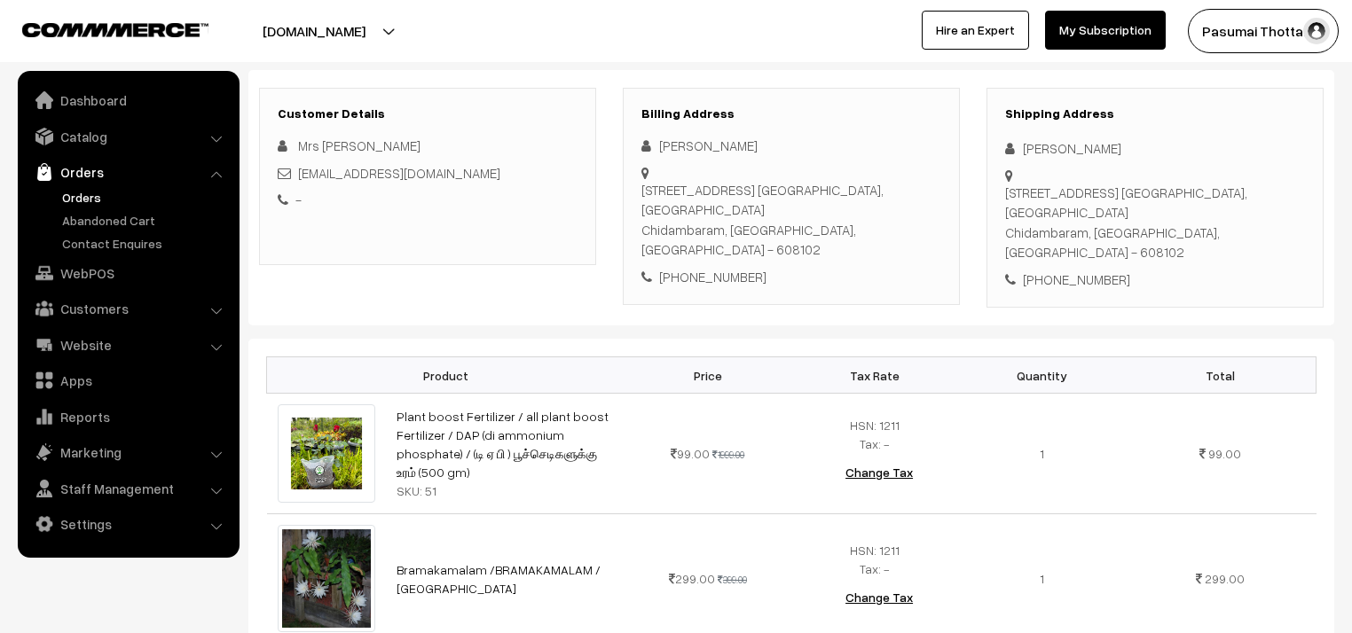
scroll to position [213, 0]
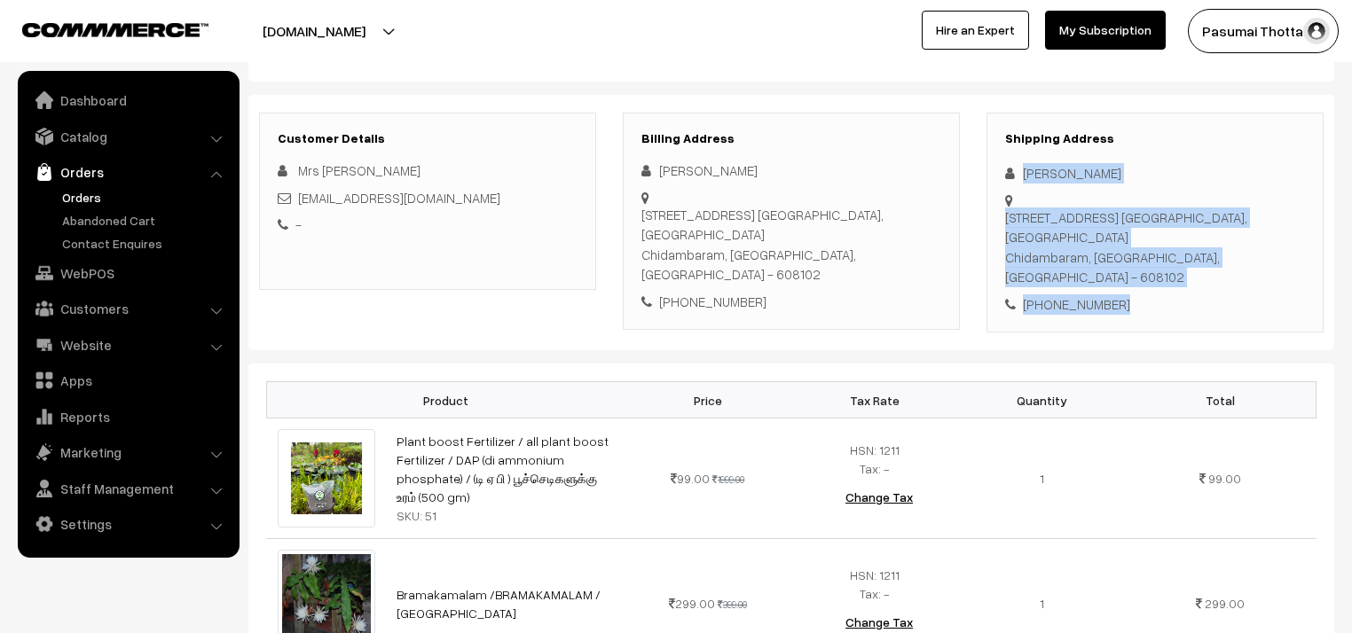
drag, startPoint x: 1023, startPoint y: 176, endPoint x: 1135, endPoint y: 278, distance: 151.9
click at [1135, 278] on div "Shipping Address [PERSON_NAME] [STREET_ADDRESS] [GEOGRAPHIC_DATA],[GEOGRAPHIC_D…" at bounding box center [1154, 223] width 337 height 221
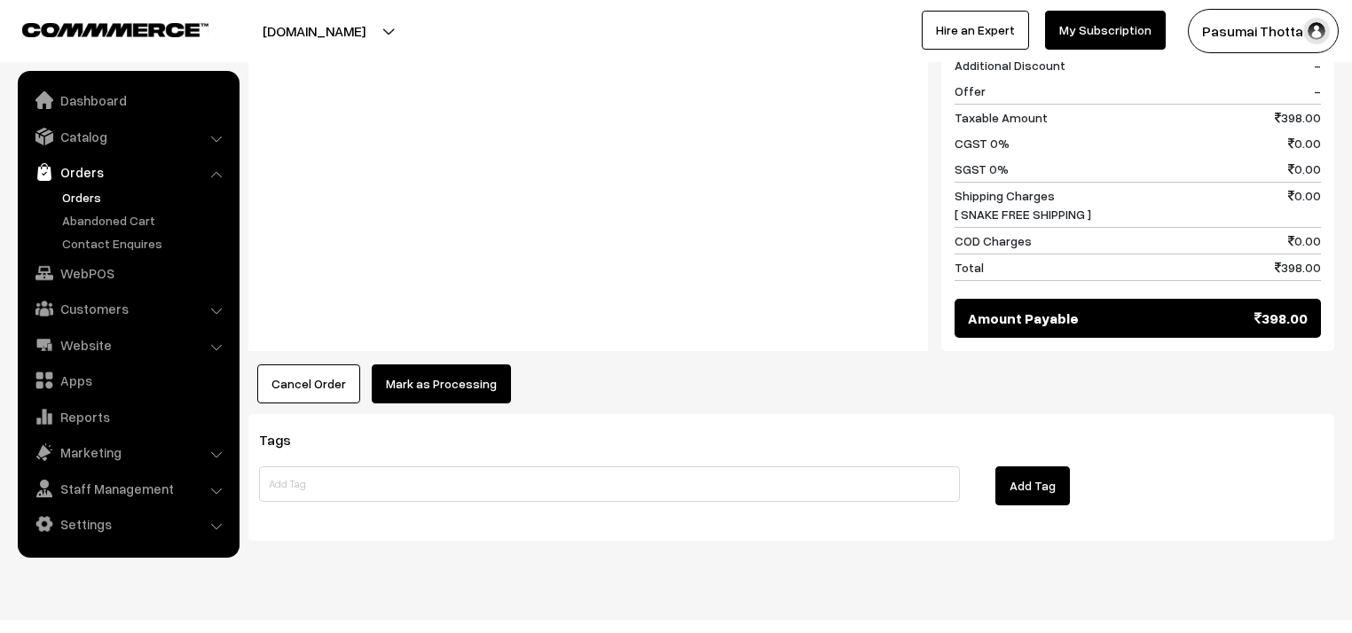
click at [415, 365] on button "Mark as Processing" at bounding box center [441, 384] width 139 height 39
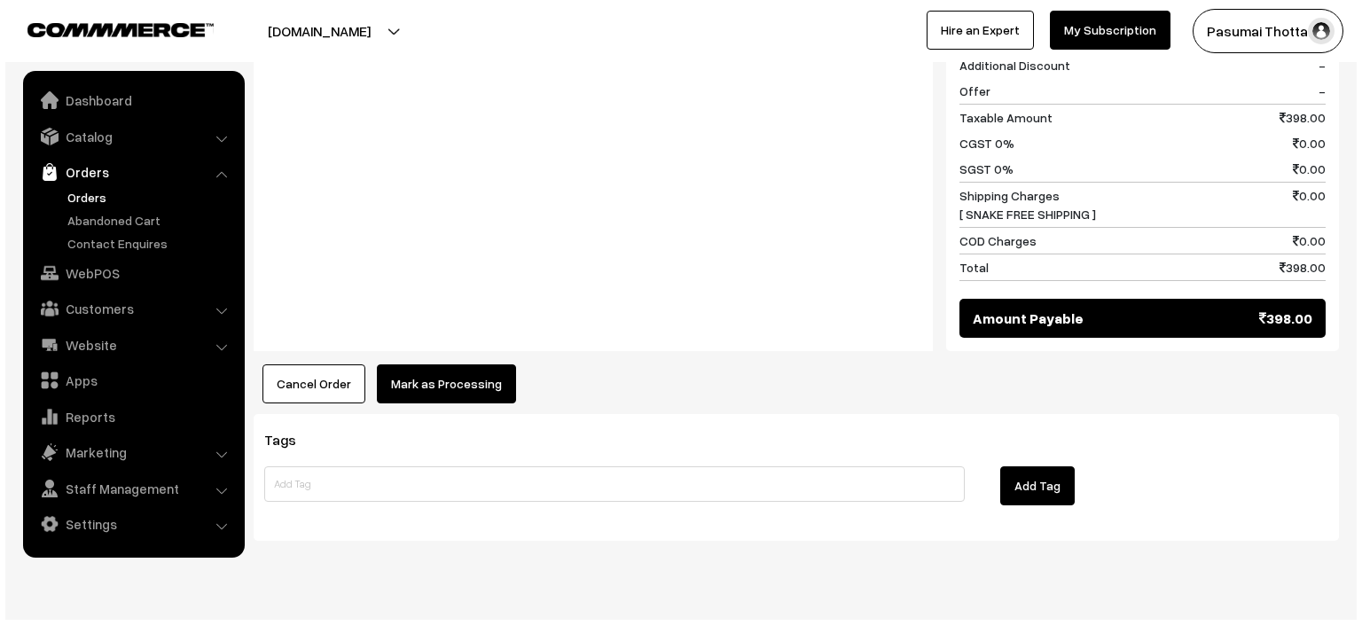
scroll to position [987, 0]
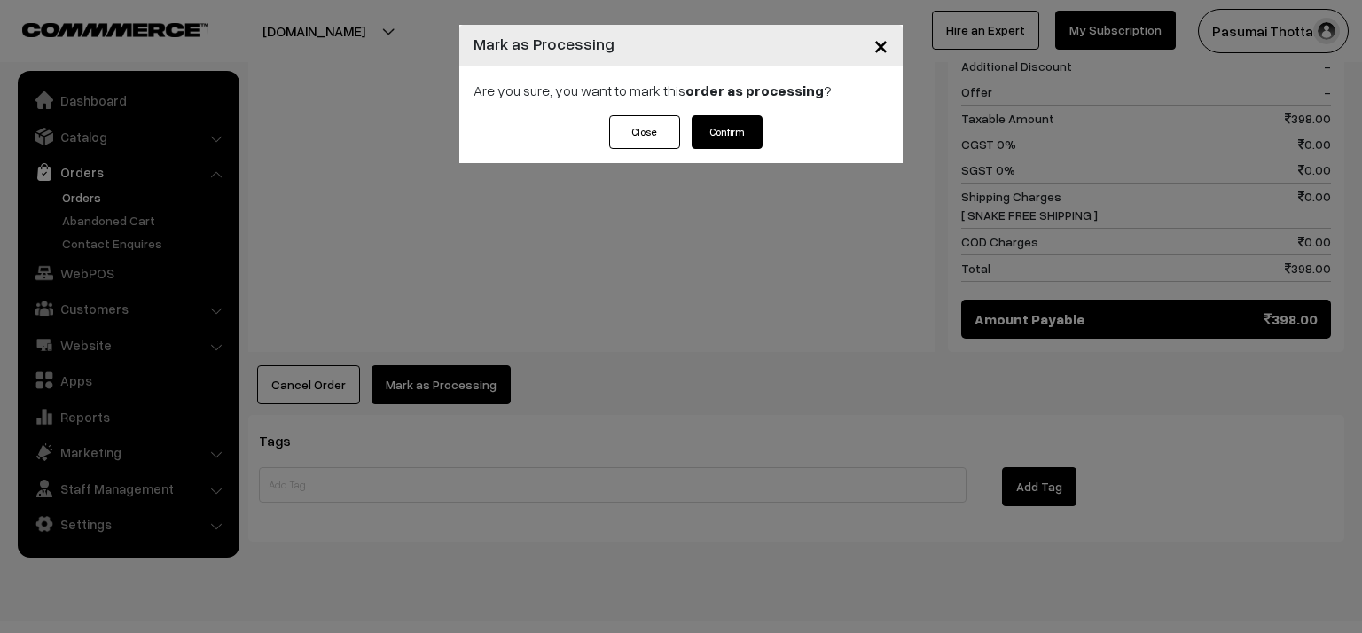
click at [718, 131] on button "Confirm" at bounding box center [727, 132] width 71 height 34
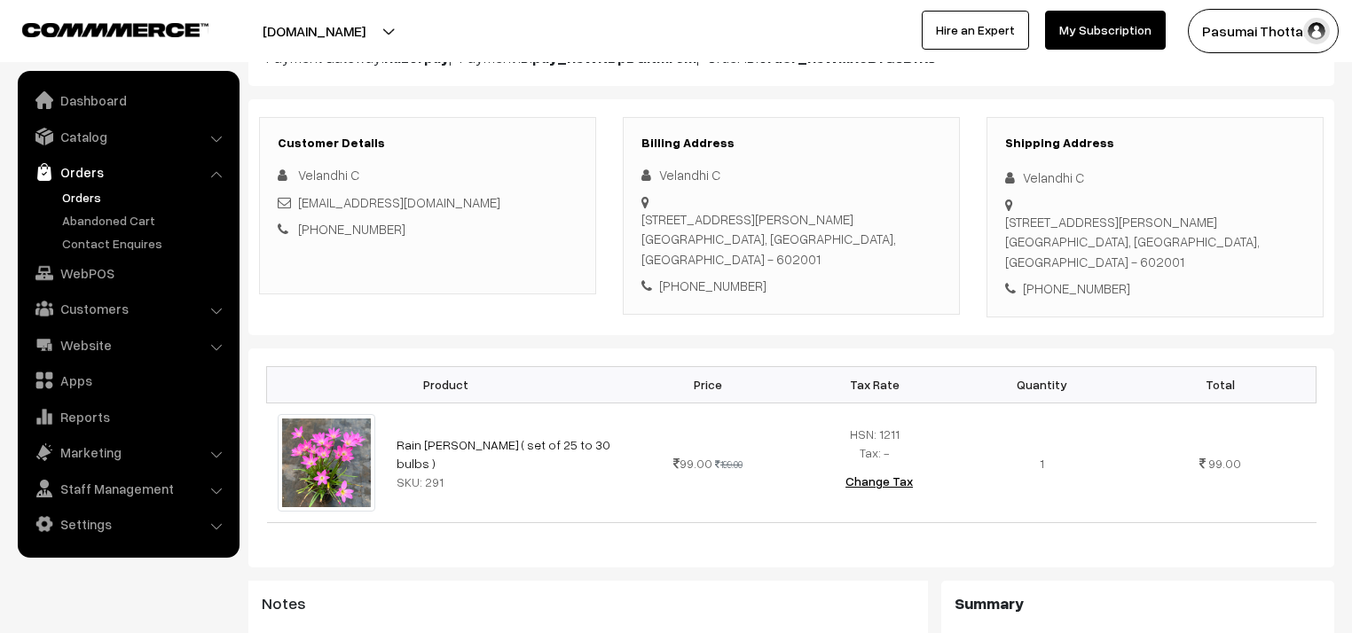
scroll to position [213, 0]
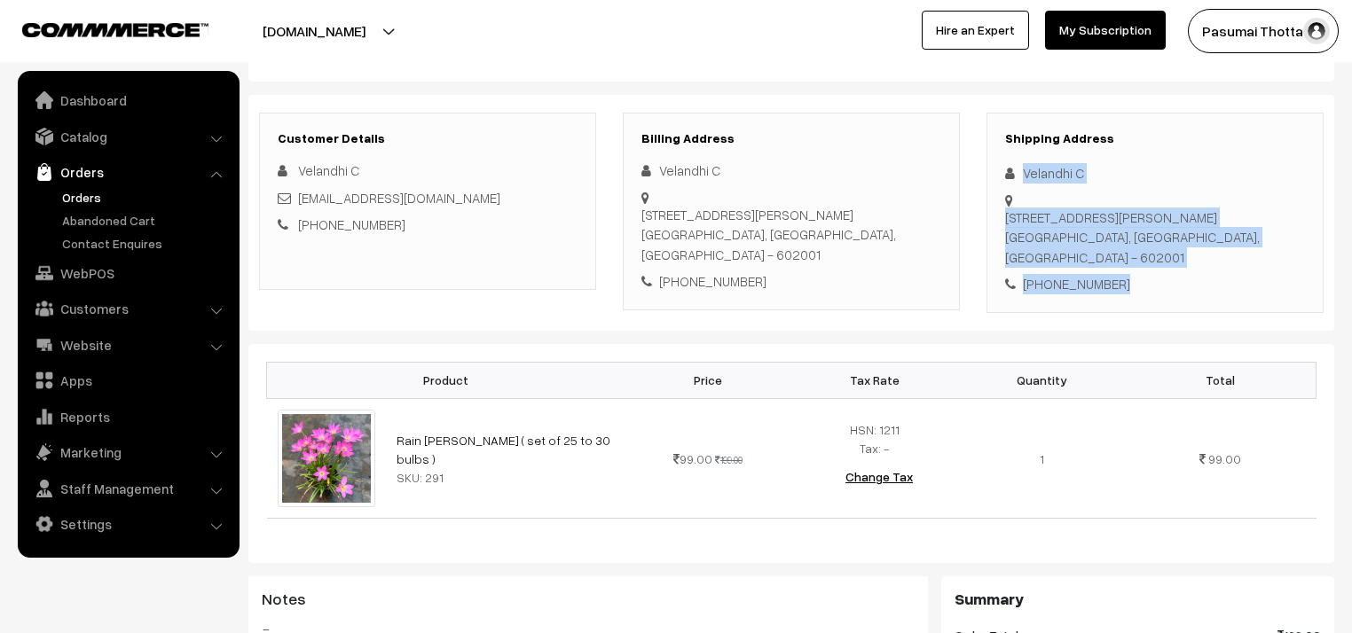
drag, startPoint x: 1021, startPoint y: 174, endPoint x: 1148, endPoint y: 239, distance: 142.8
click at [1148, 239] on div "Shipping Address Velandhi C [STREET_ADDRESS][PERSON_NAME] [PHONE_NUMBER]" at bounding box center [1154, 213] width 337 height 200
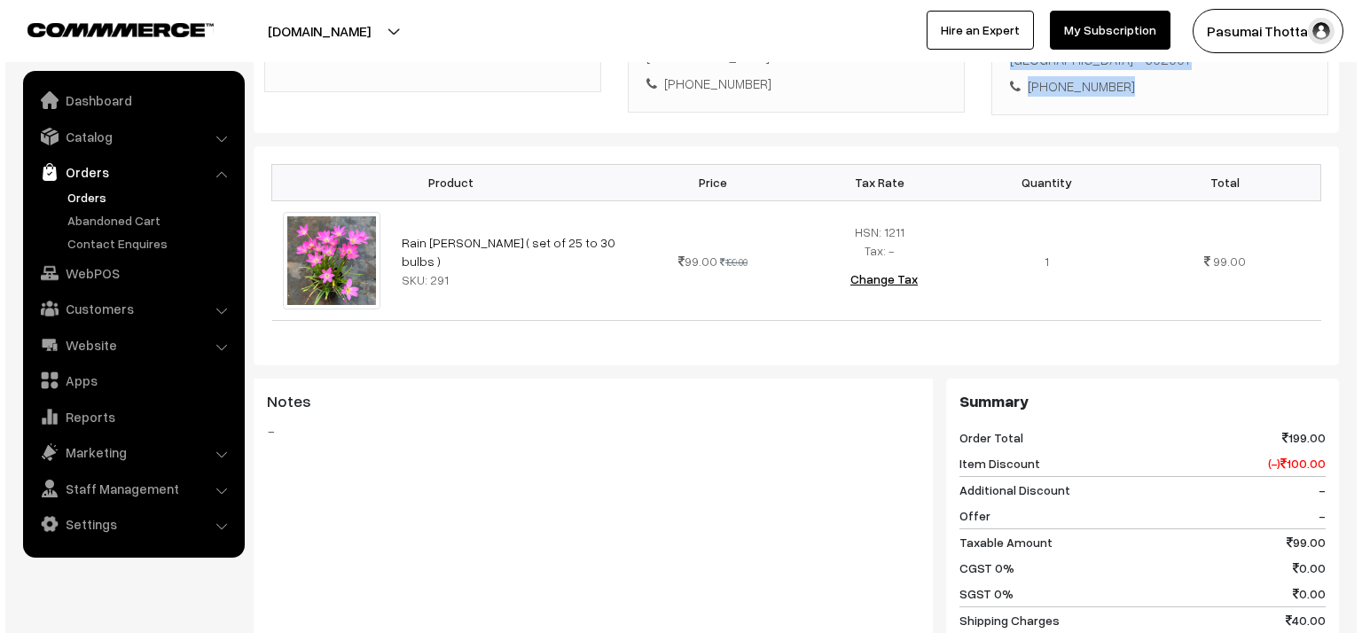
scroll to position [709, 0]
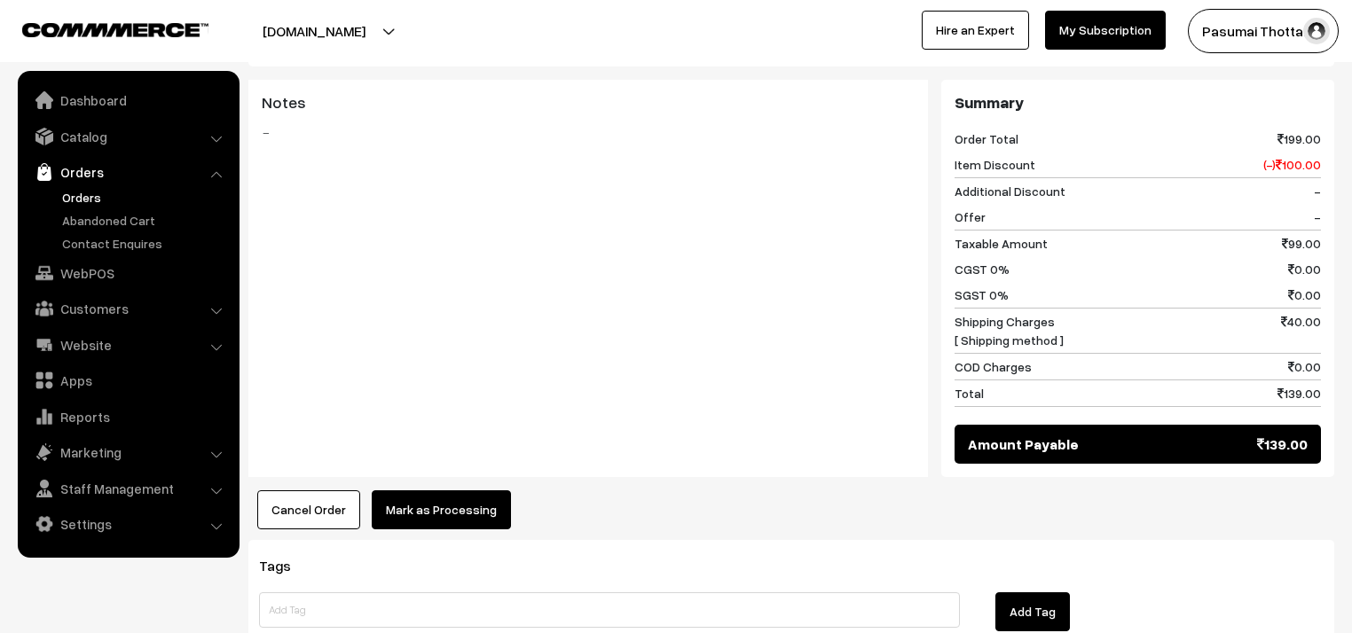
click at [426, 490] on button "Mark as Processing" at bounding box center [441, 509] width 139 height 39
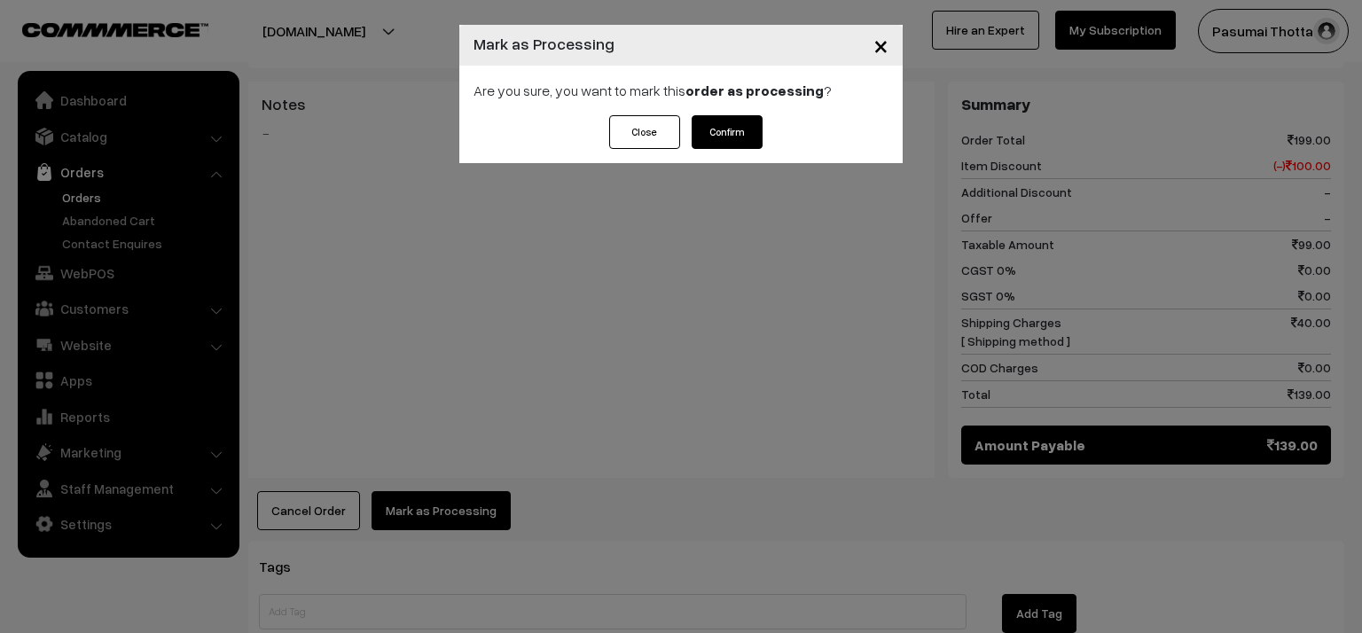
click at [717, 122] on button "Confirm" at bounding box center [727, 132] width 71 height 34
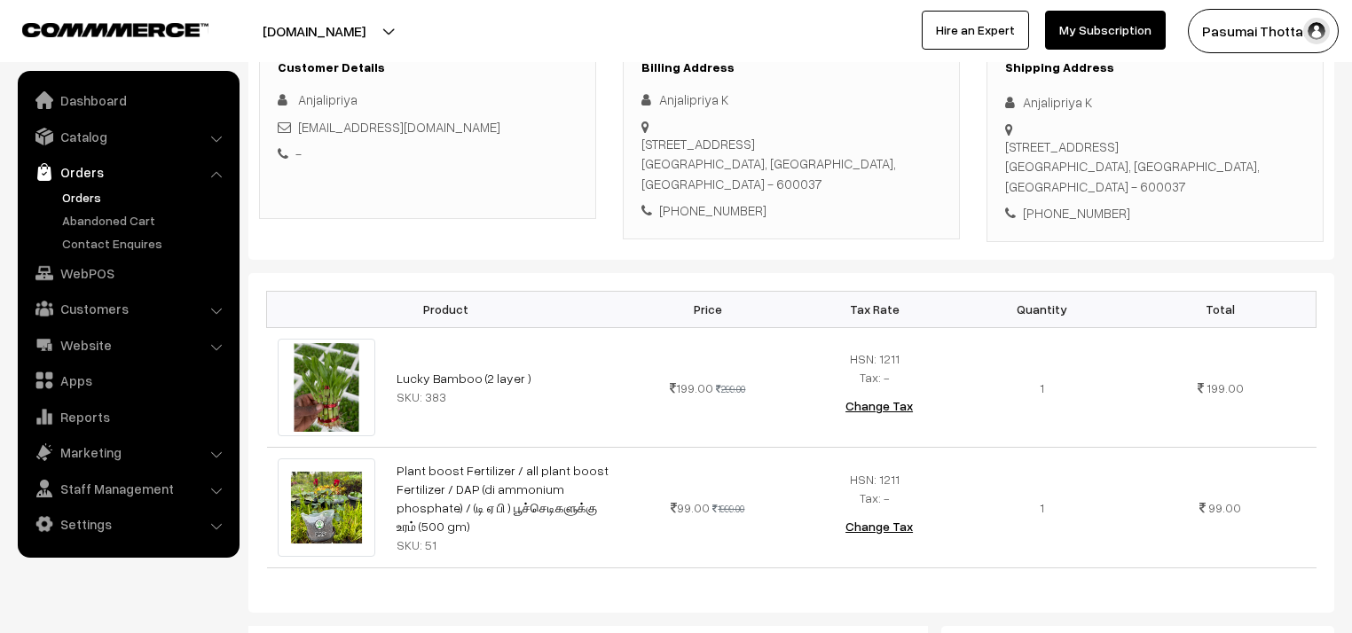
scroll to position [213, 0]
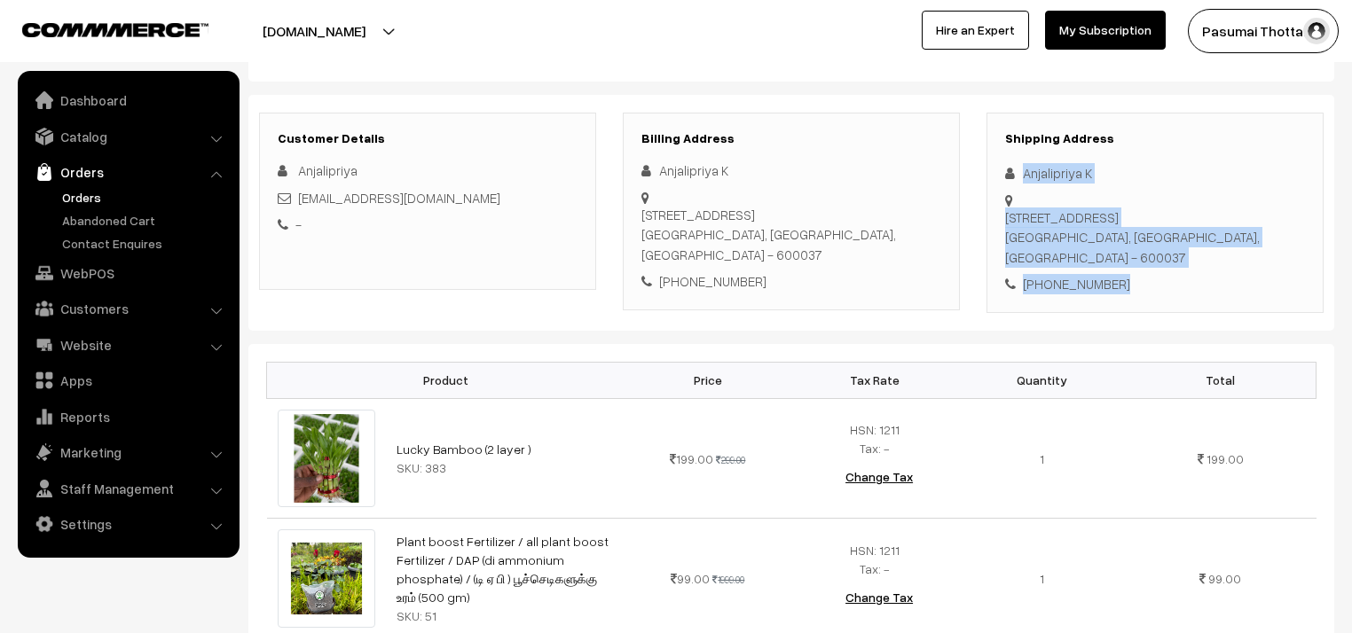
drag, startPoint x: 1018, startPoint y: 169, endPoint x: 1140, endPoint y: 278, distance: 162.7
click at [1140, 278] on div "Shipping Address Anjalipriya K [STREET_ADDRESS] [PHONE_NUMBER]" at bounding box center [1154, 213] width 337 height 200
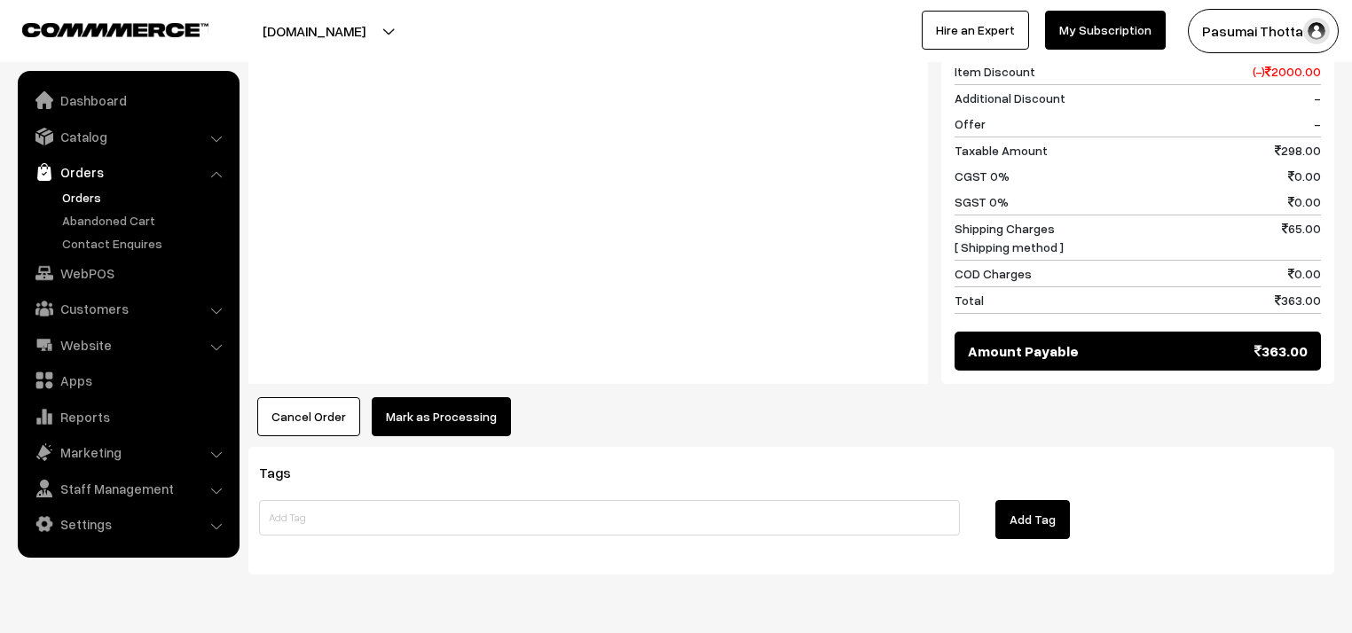
click at [426, 397] on button "Mark as Processing" at bounding box center [441, 416] width 139 height 39
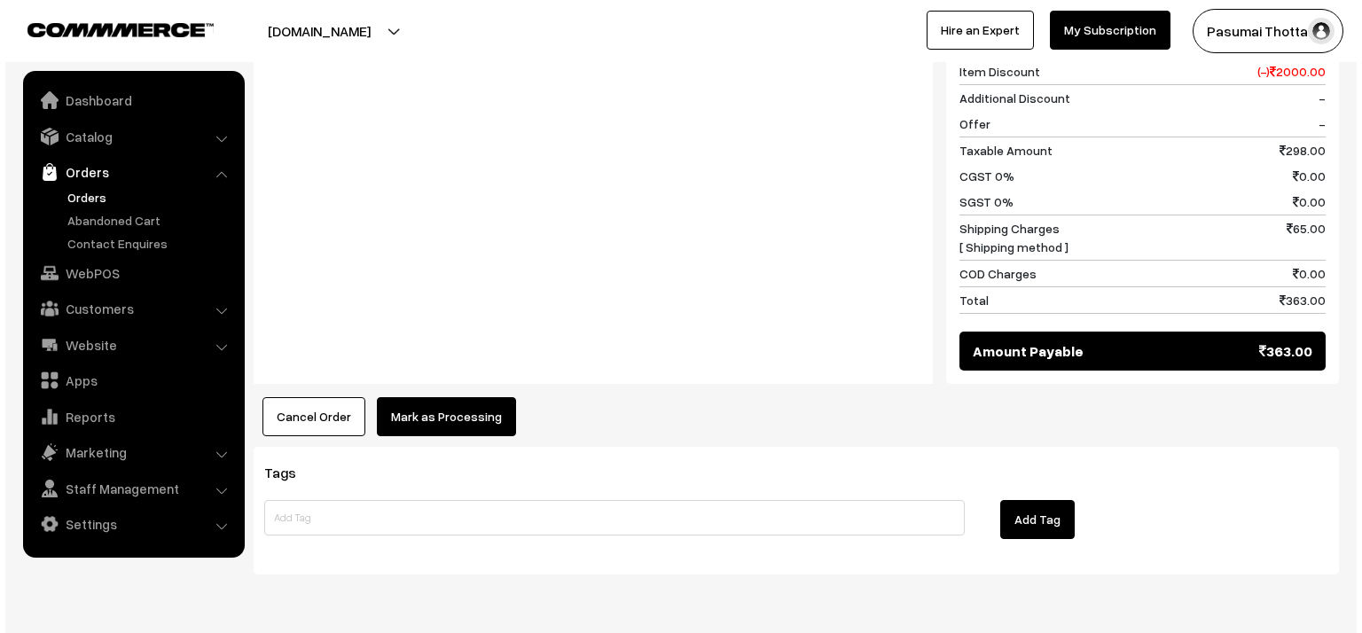
scroll to position [924, 0]
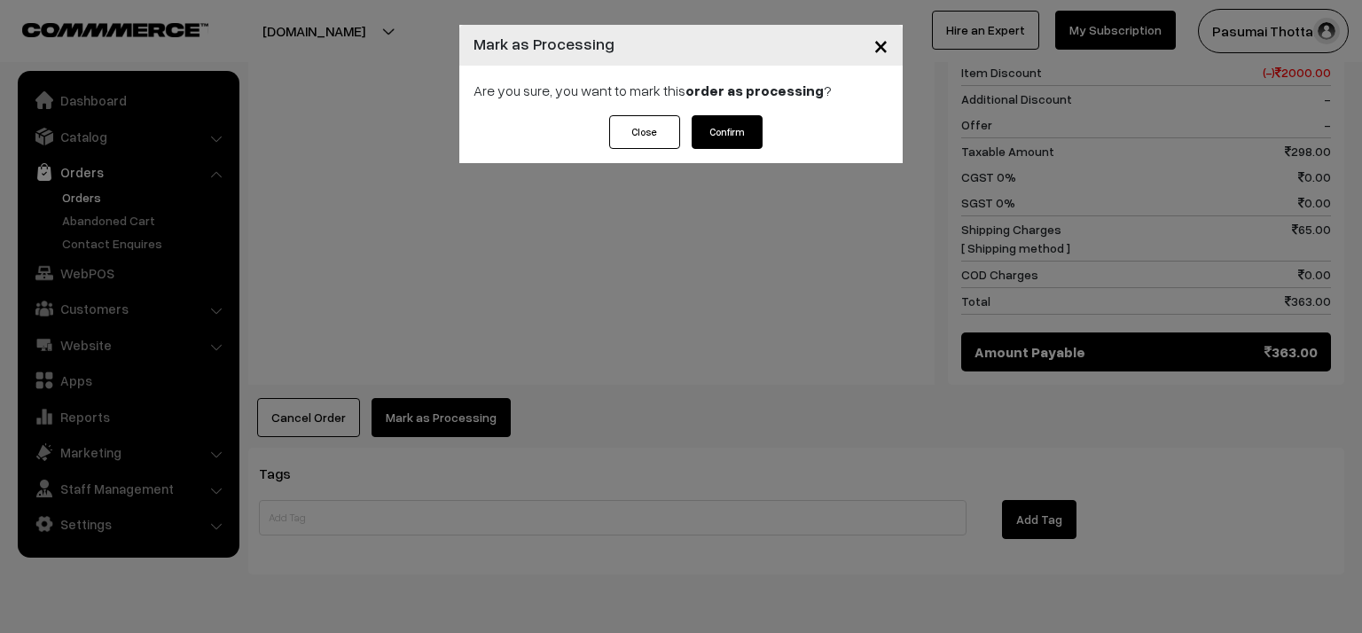
click at [729, 145] on button "Confirm" at bounding box center [727, 132] width 71 height 34
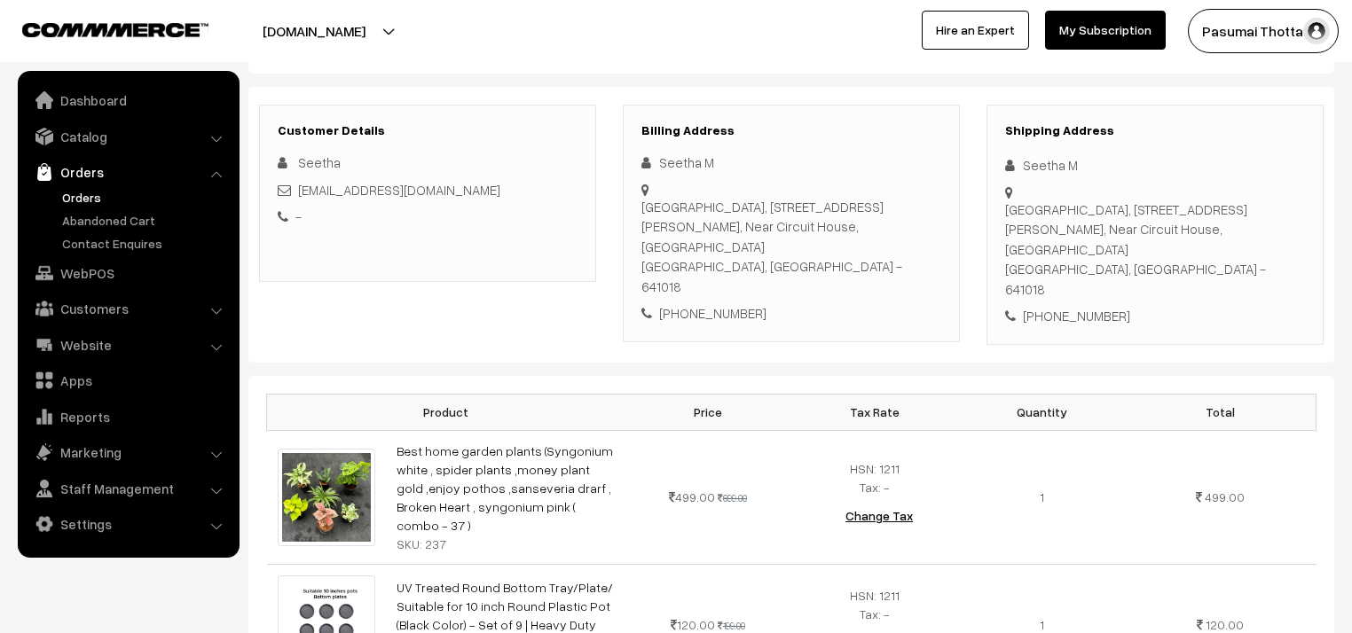
scroll to position [213, 0]
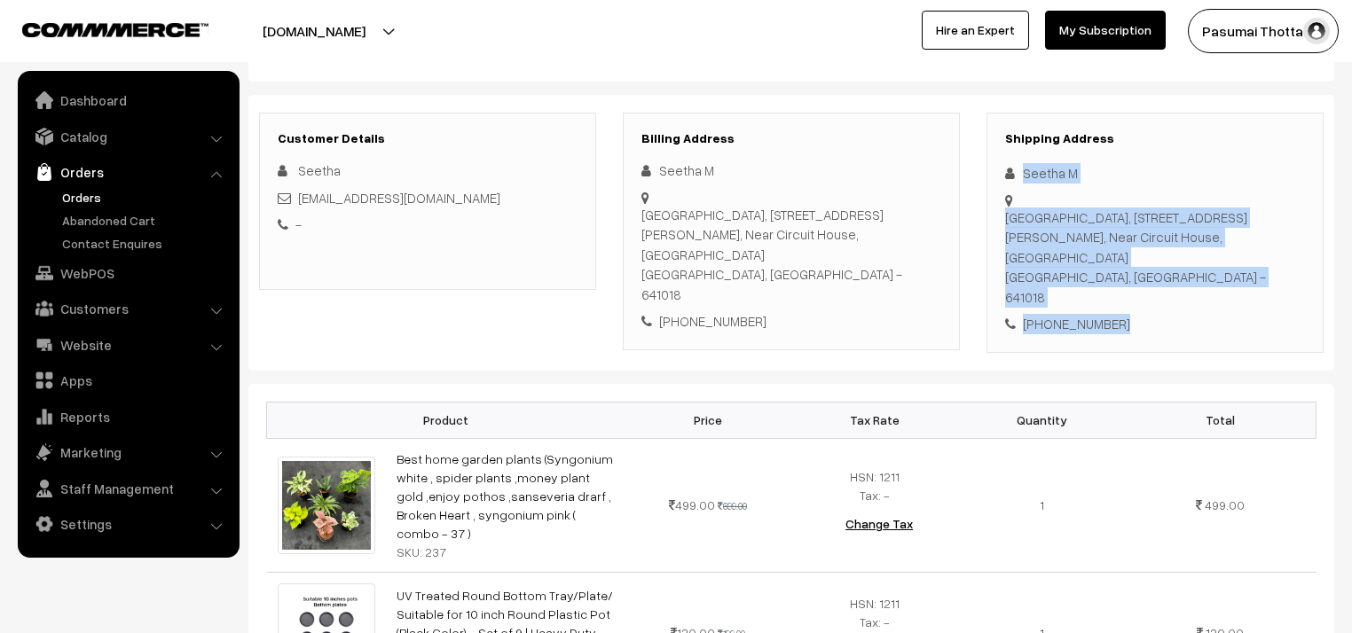
drag, startPoint x: 1015, startPoint y: 175, endPoint x: 1144, endPoint y: 274, distance: 162.5
click at [1144, 274] on div "Shipping Address Seetha M [GEOGRAPHIC_DATA], [STREET_ADDRESS][PERSON_NAME] [PHO…" at bounding box center [1154, 233] width 337 height 240
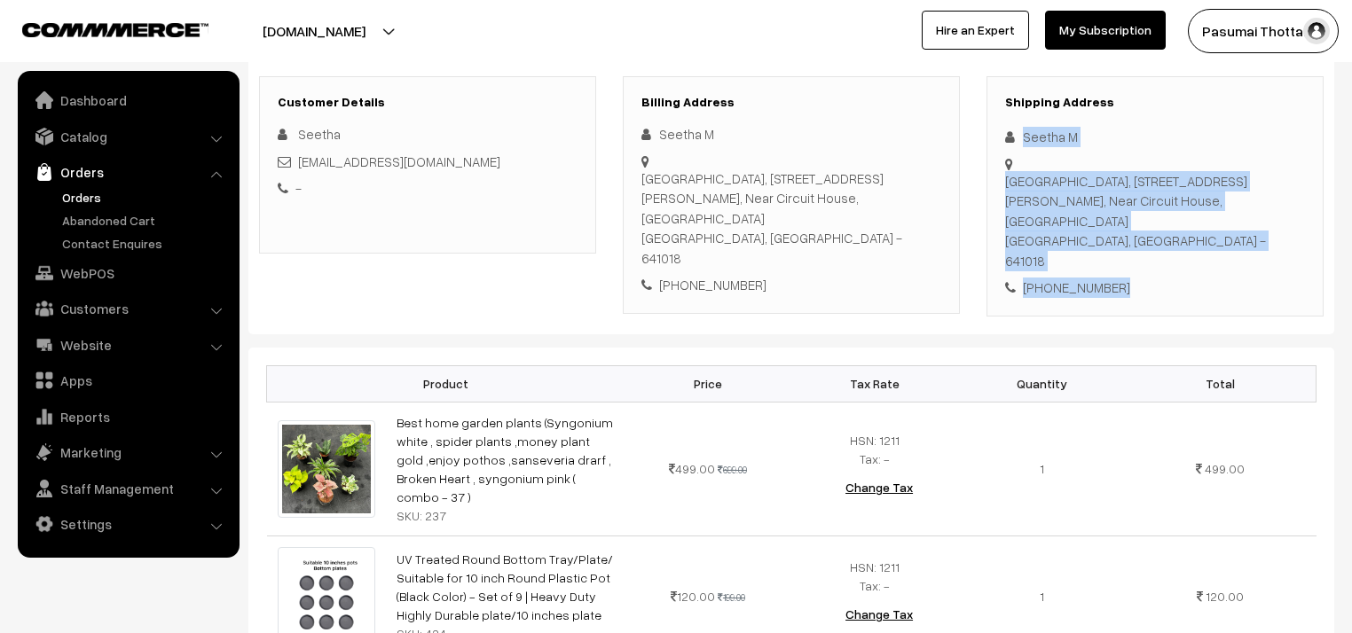
scroll to position [284, 0]
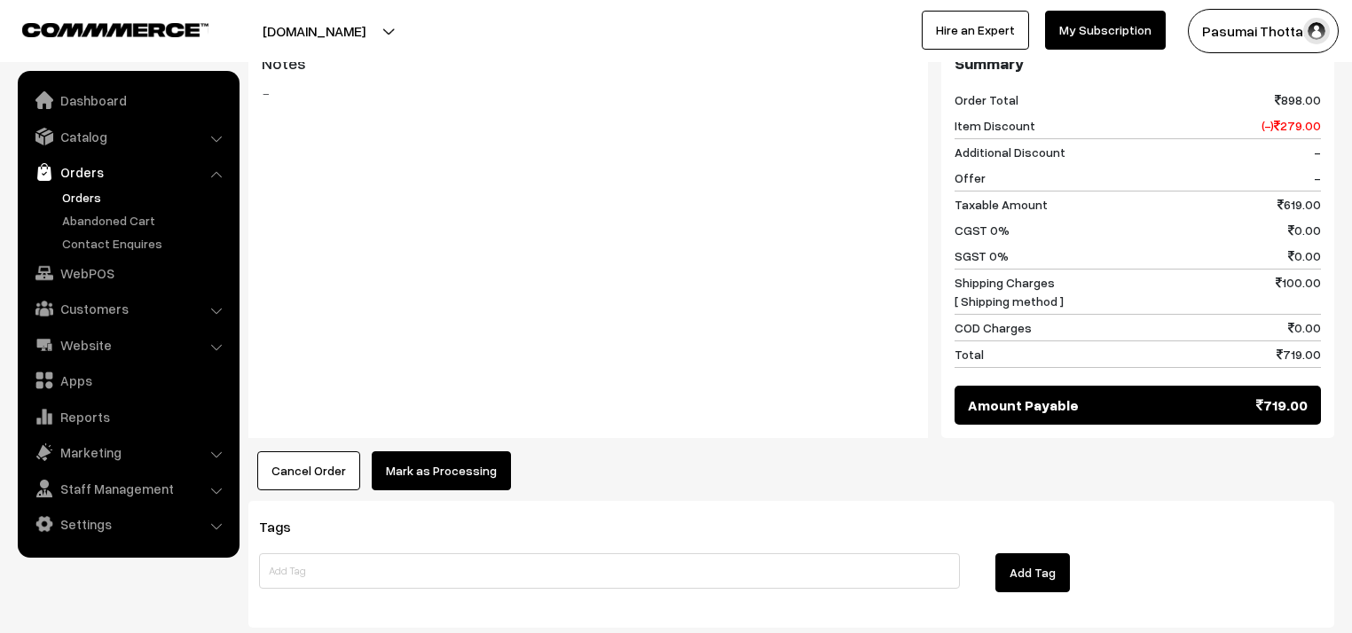
click at [475, 451] on button "Mark as Processing" at bounding box center [441, 470] width 139 height 39
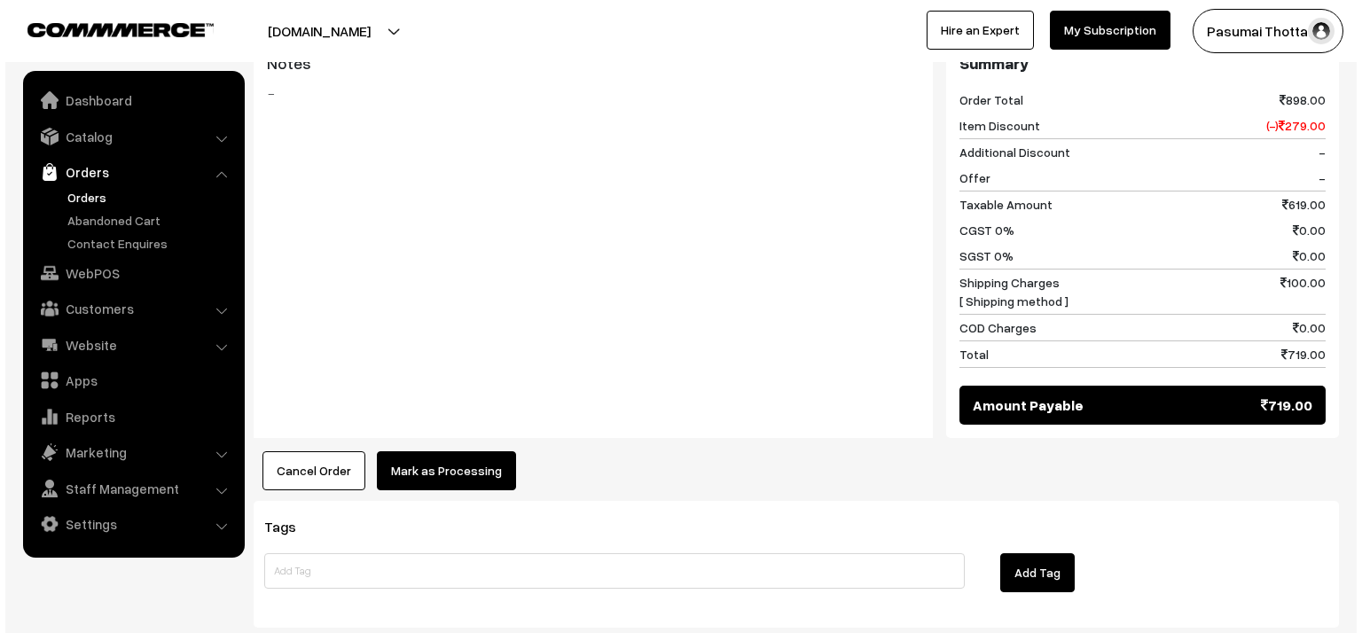
scroll to position [924, 0]
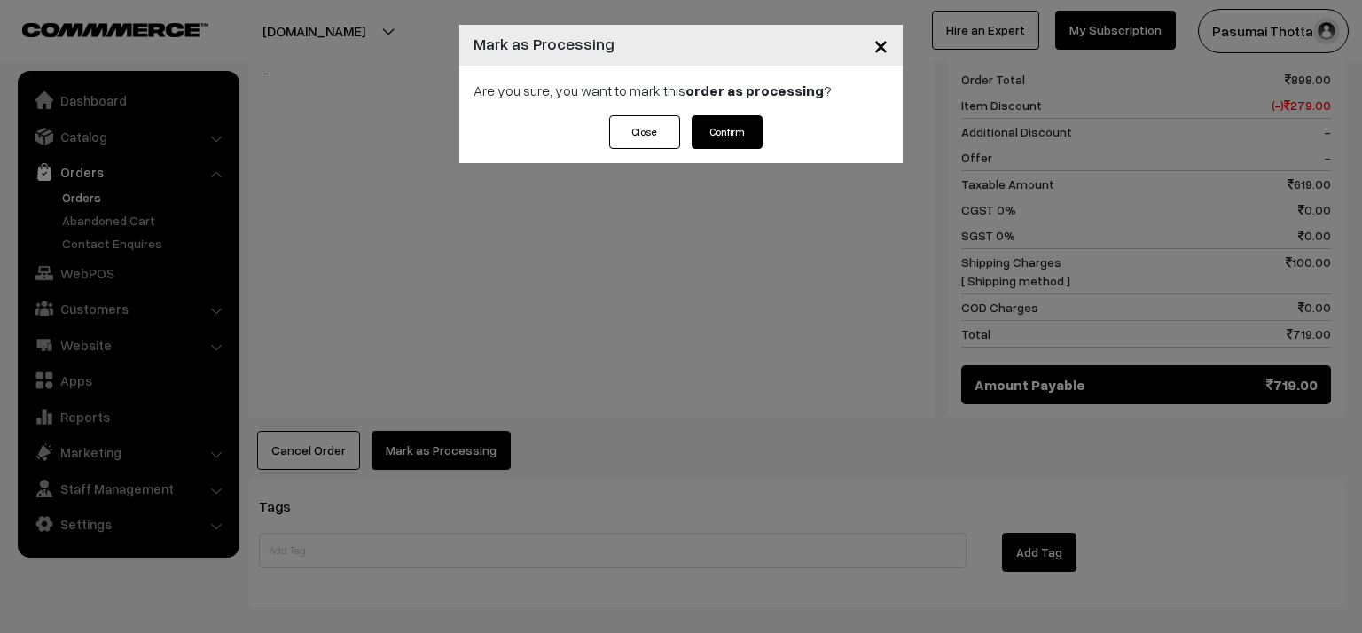
click at [712, 136] on button "Confirm" at bounding box center [727, 132] width 71 height 34
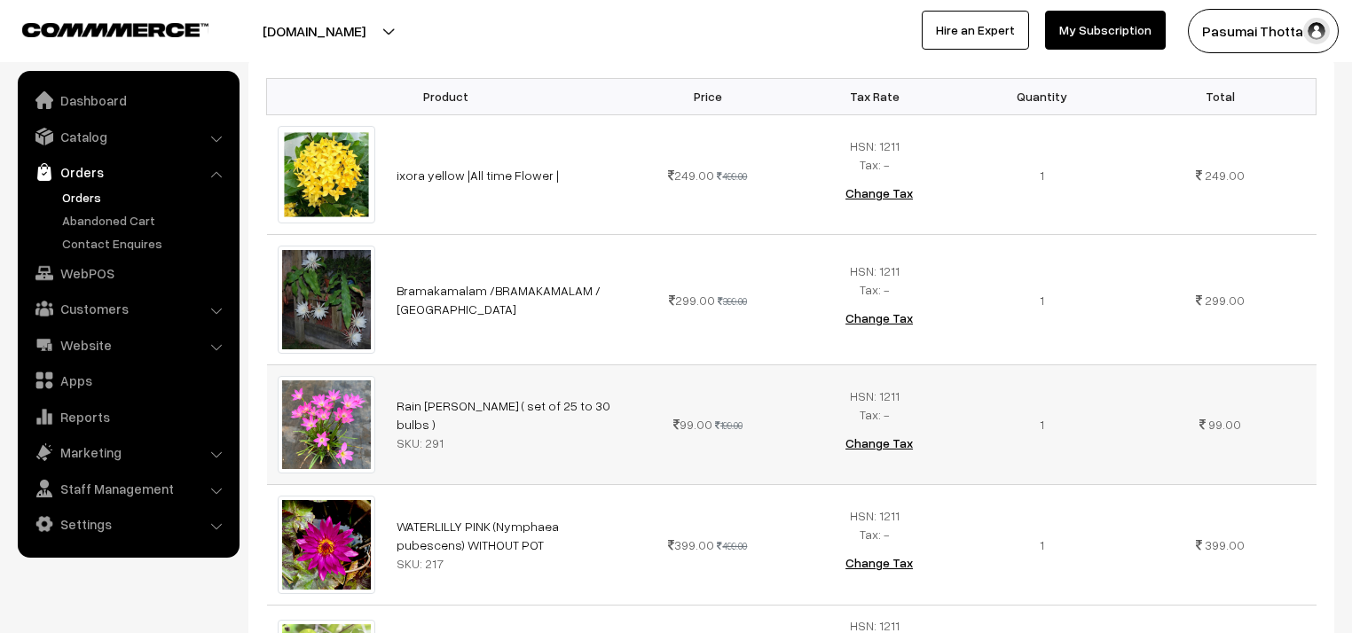
scroll to position [142, 0]
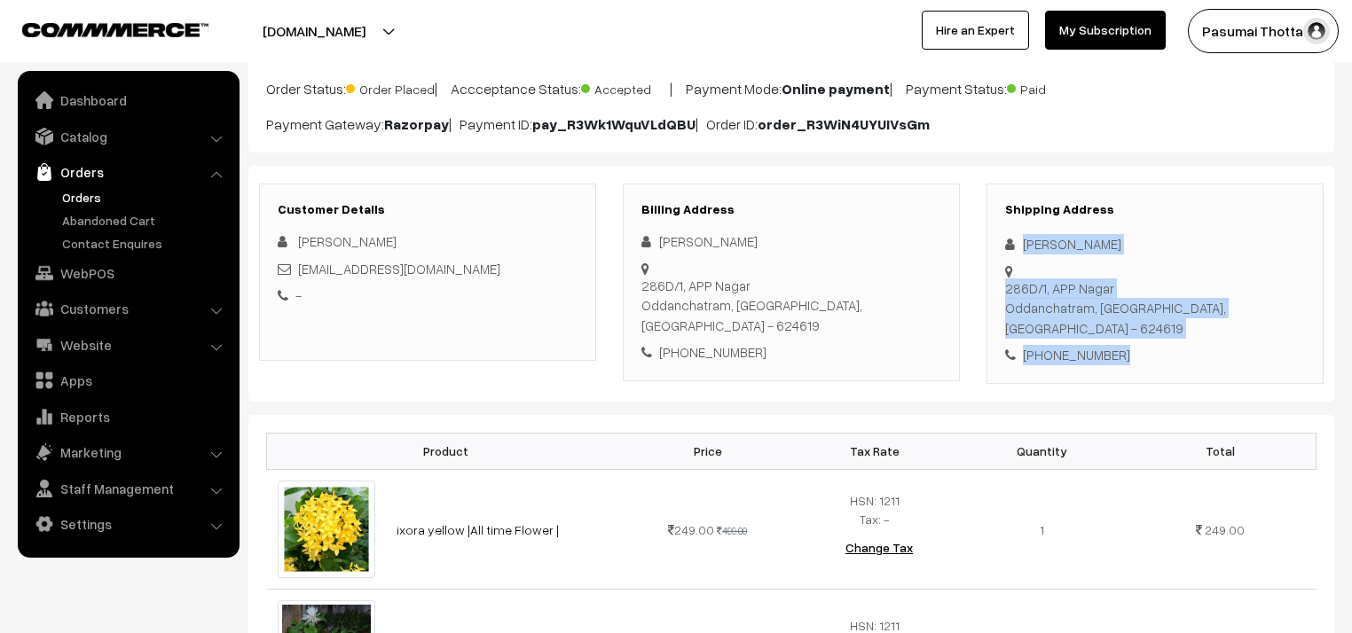
drag, startPoint x: 1021, startPoint y: 247, endPoint x: 1128, endPoint y: 310, distance: 124.4
click at [1128, 310] on div "Shipping Address Jeyasudha T 286D/1, APP Nagar Oddanchatram, Tamil Nadu, India …" at bounding box center [1154, 284] width 337 height 200
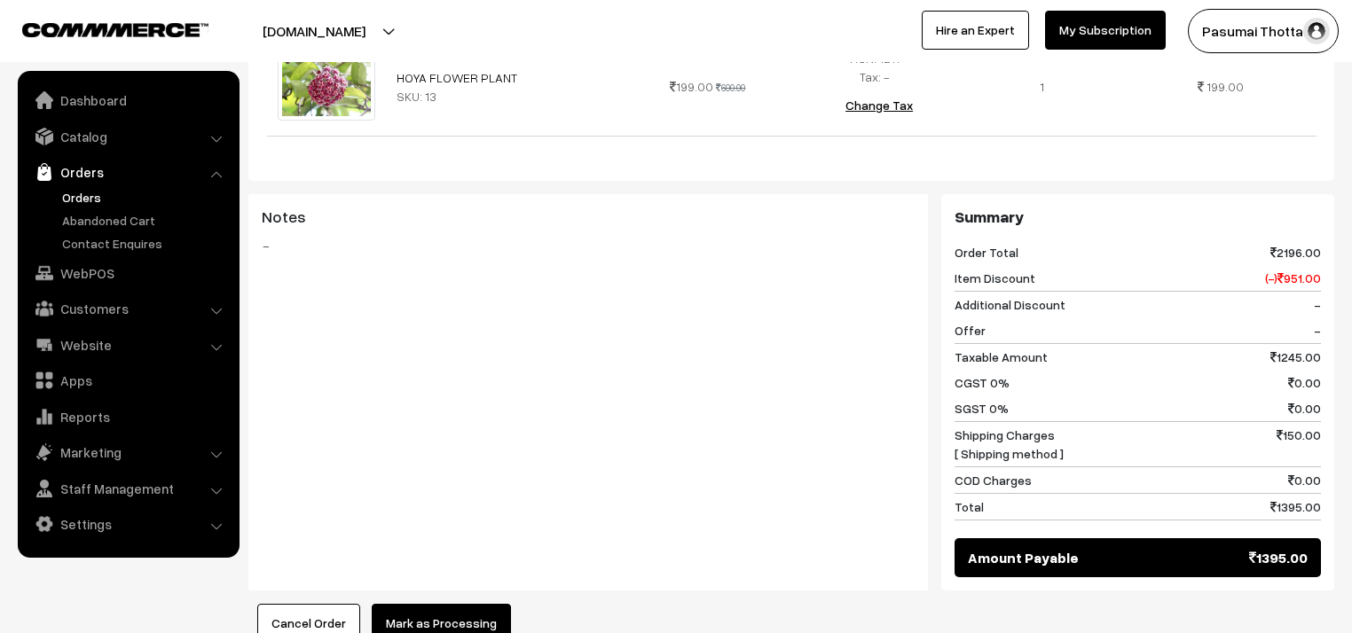
click at [436, 604] on button "Mark as Processing" at bounding box center [441, 623] width 139 height 39
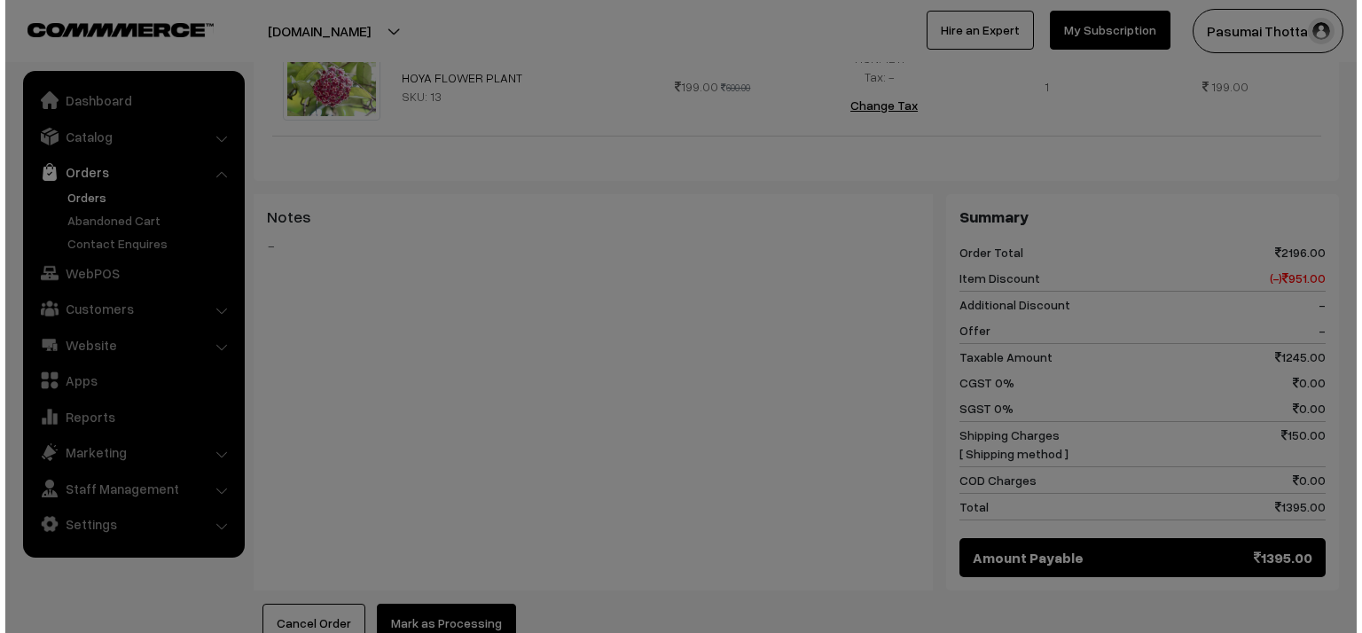
scroll to position [1068, 0]
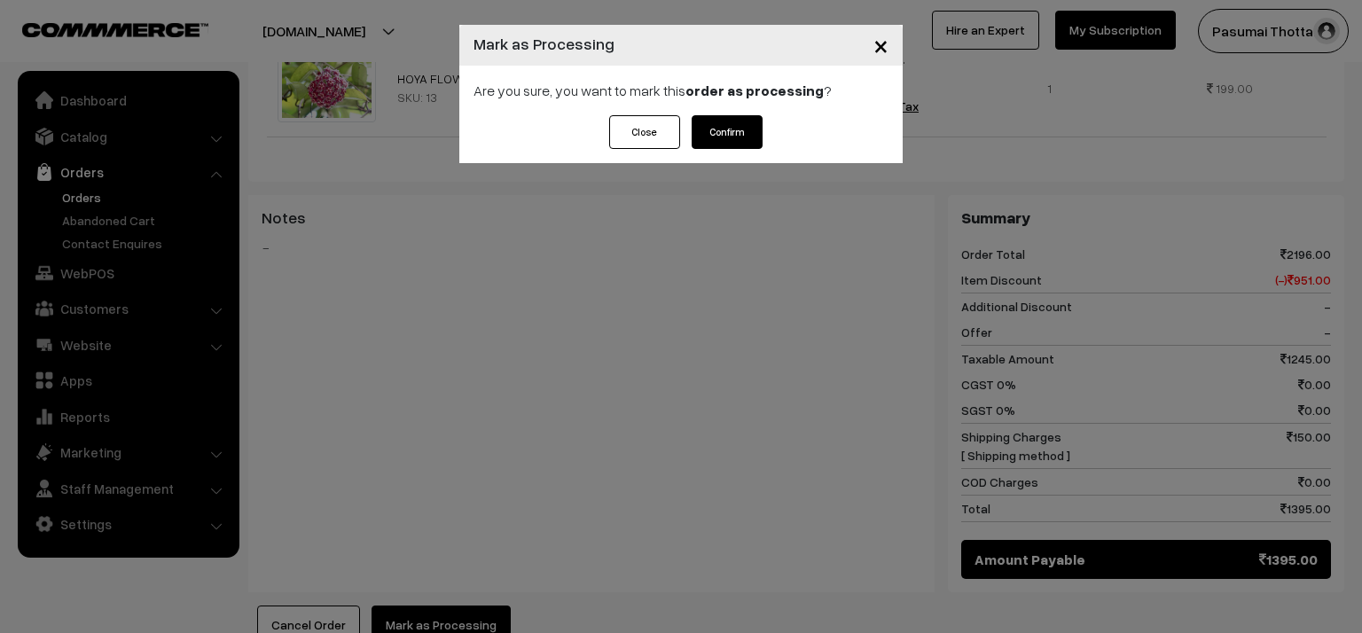
click at [725, 125] on button "Confirm" at bounding box center [727, 132] width 71 height 34
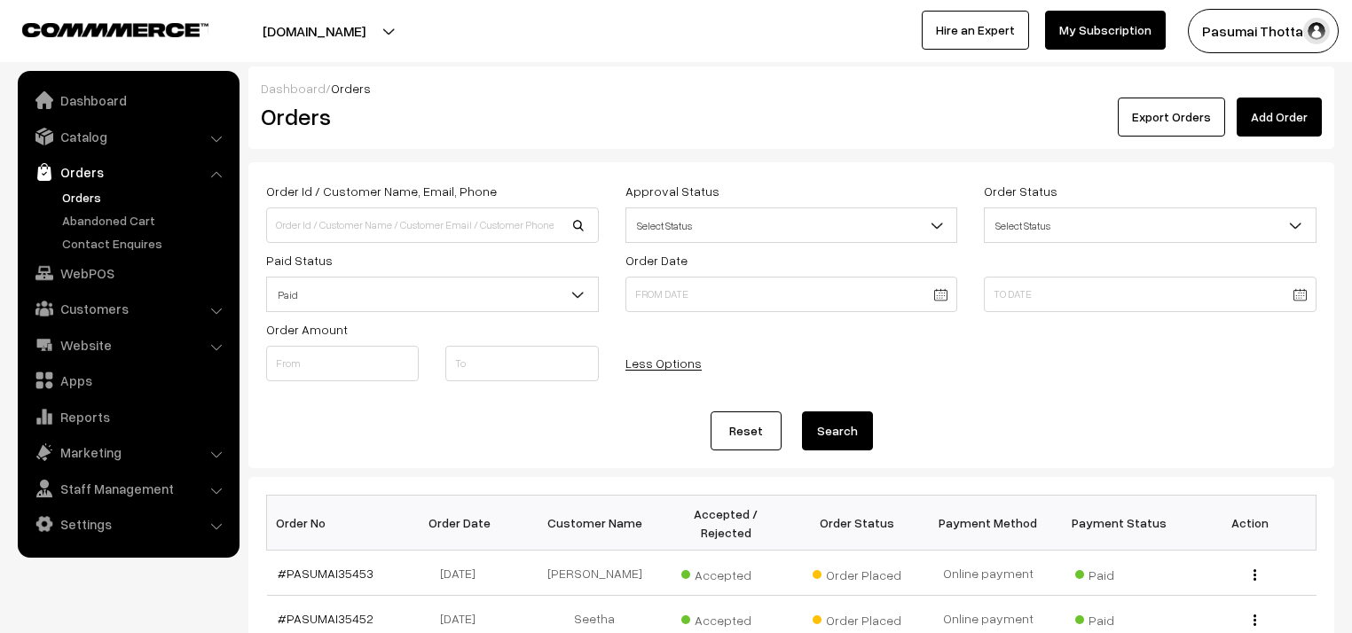
scroll to position [355, 0]
